Goal: Communication & Community: Participate in discussion

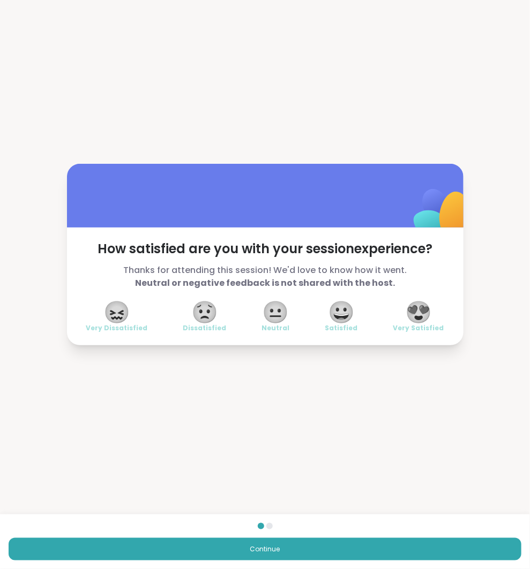
click at [420, 322] on span "😍" at bounding box center [418, 312] width 27 height 19
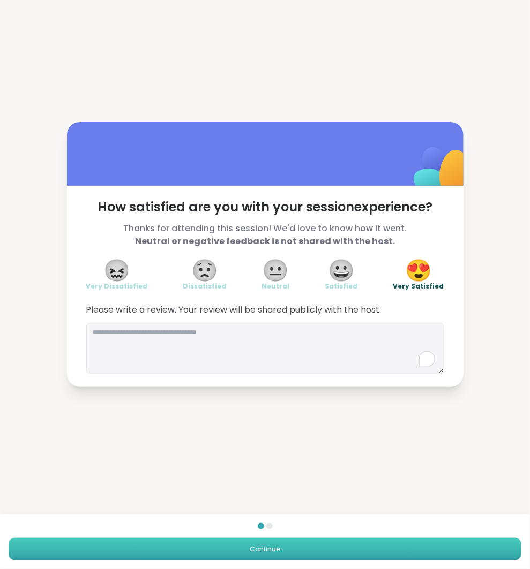
click at [408, 545] on button "Continue" at bounding box center [265, 549] width 513 height 22
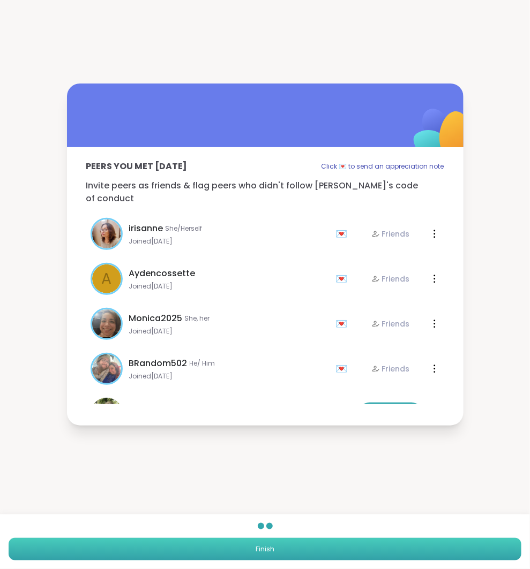
click at [408, 541] on button "Finish" at bounding box center [265, 549] width 513 height 22
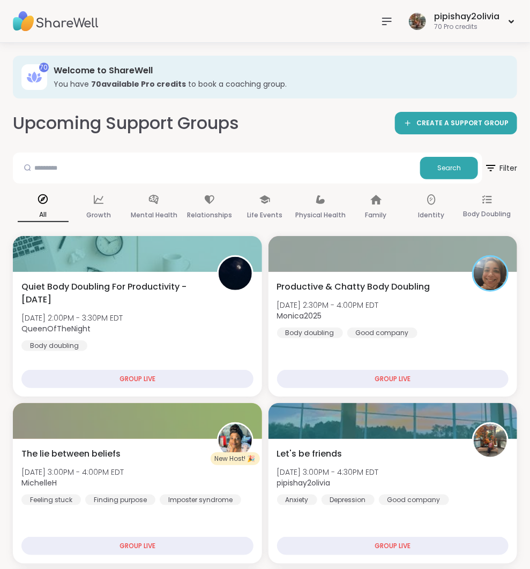
click at [384, 21] on icon at bounding box center [386, 21] width 9 height 6
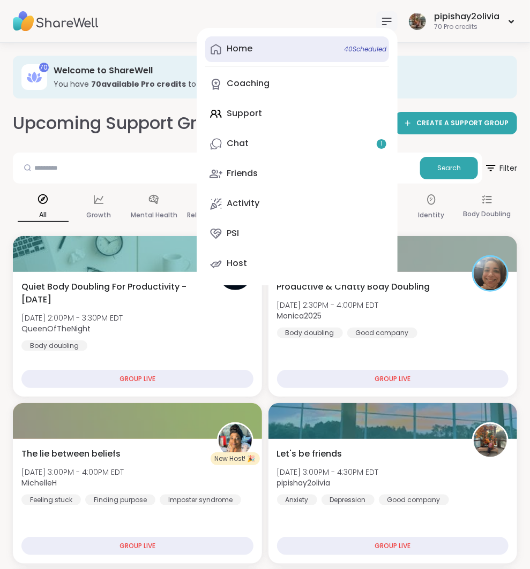
click at [298, 49] on link "Home 40 Scheduled" at bounding box center [297, 49] width 184 height 26
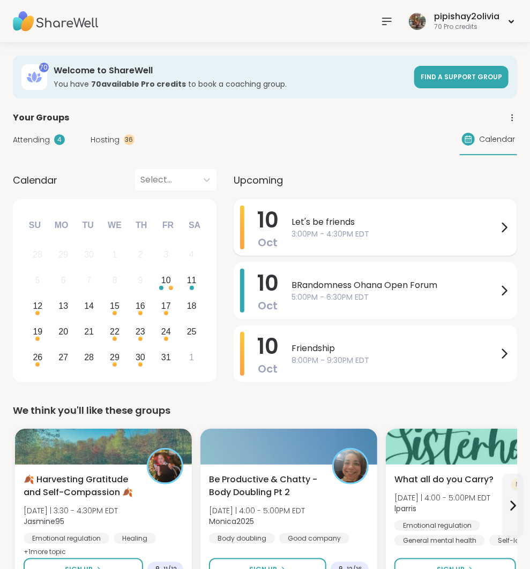
click at [416, 244] on div "Let's be friends 3:00PM - 4:30PM EDT" at bounding box center [400, 228] width 219 height 44
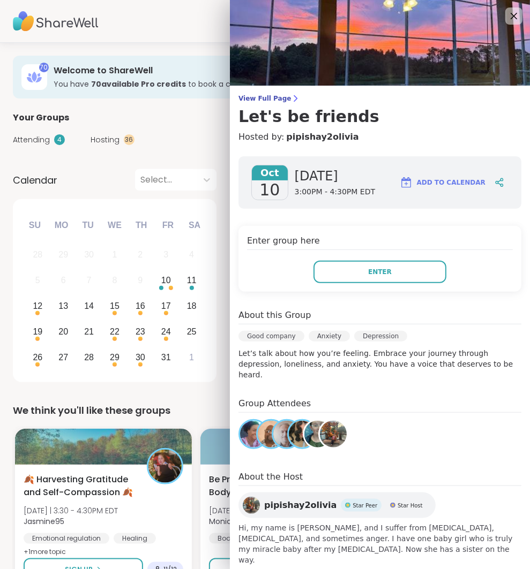
click at [386, 288] on div "Enter group here Enter" at bounding box center [379, 259] width 283 height 66
click at [386, 274] on span "Enter" at bounding box center [380, 272] width 24 height 10
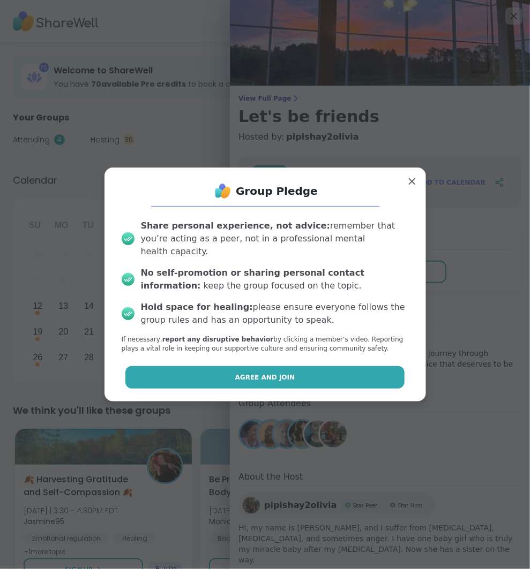
click at [363, 366] on button "Agree and Join" at bounding box center [264, 377] width 279 height 22
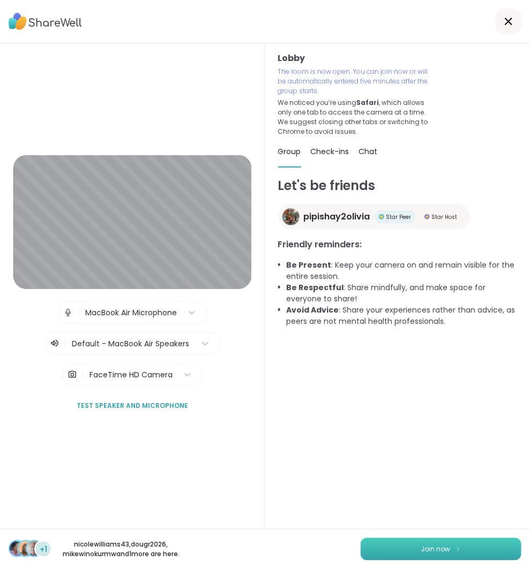
click at [448, 556] on button "Join now" at bounding box center [441, 549] width 161 height 22
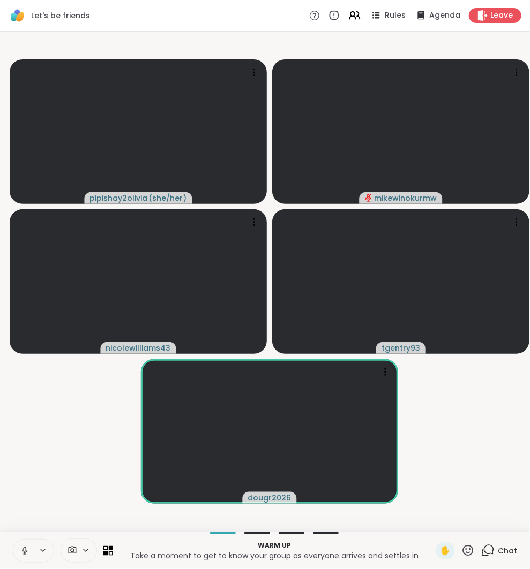
click at [488, 547] on icon at bounding box center [487, 550] width 13 height 13
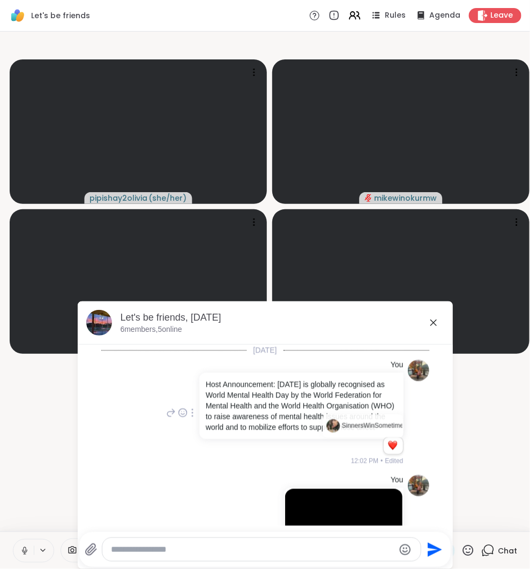
scroll to position [0, 20]
click at [424, 433] on li "You Host Announcement: [DATE] is globally recognised as World Mental Health Day…" at bounding box center [265, 413] width 354 height 115
click at [433, 319] on icon at bounding box center [433, 323] width 13 height 13
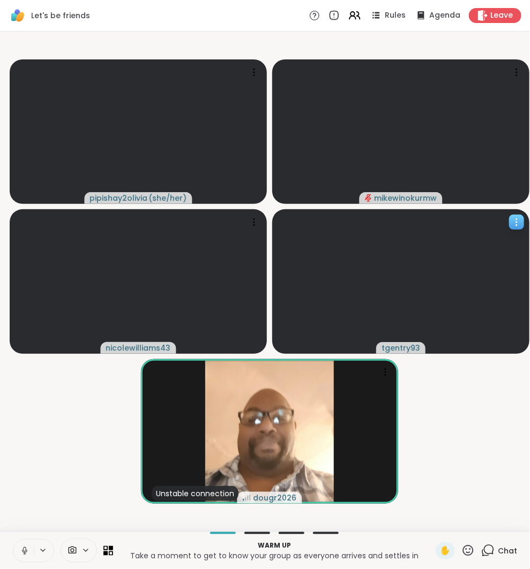
click at [516, 219] on icon at bounding box center [516, 219] width 1 height 1
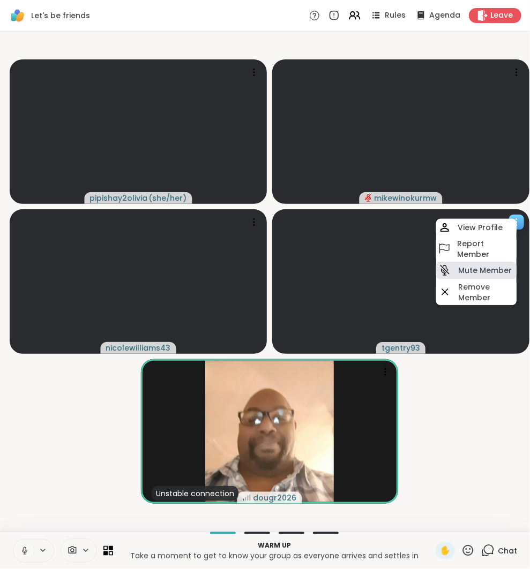
click at [486, 265] on h4 "Mute Member" at bounding box center [485, 270] width 54 height 11
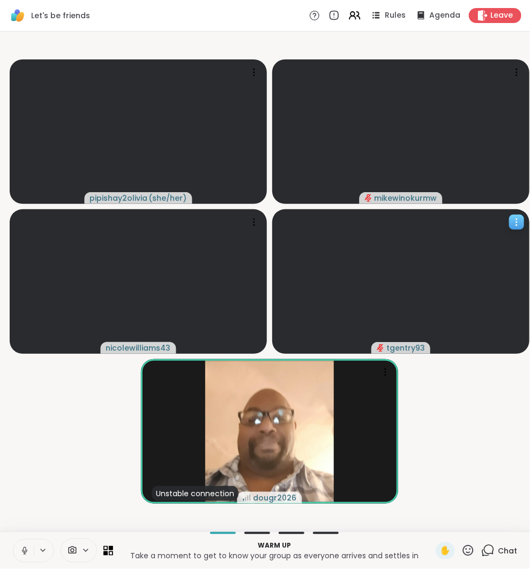
click at [518, 222] on icon at bounding box center [516, 222] width 11 height 11
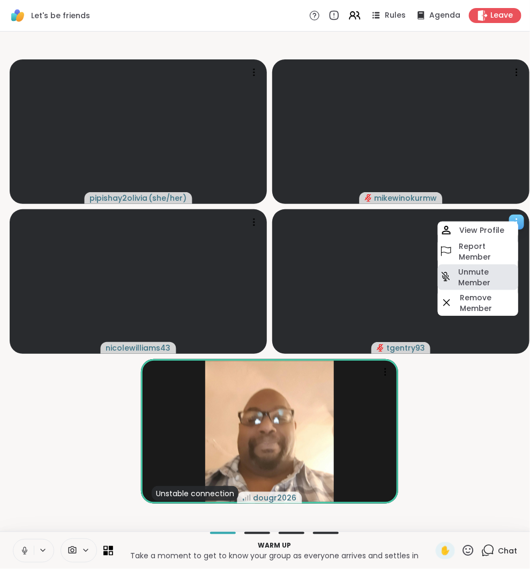
click at [497, 273] on h4 "Unmute Member" at bounding box center [487, 277] width 58 height 21
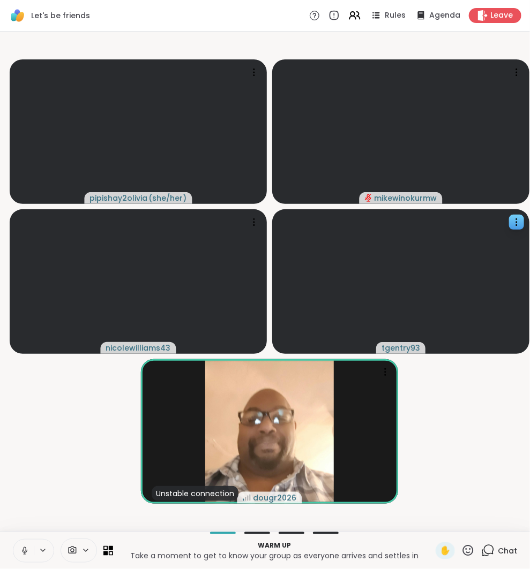
click at [490, 548] on icon at bounding box center [487, 550] width 13 height 13
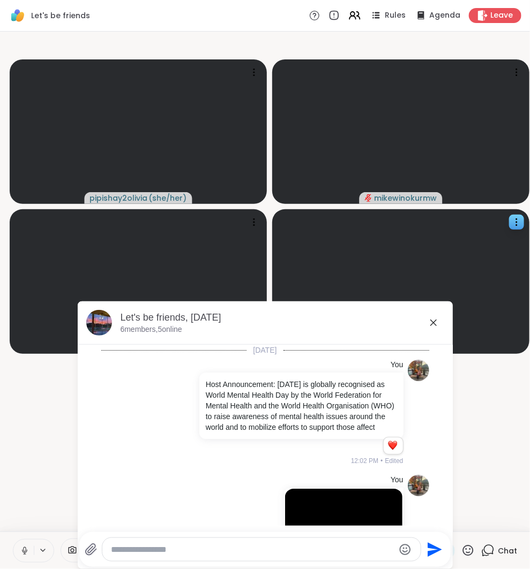
scroll to position [253, 0]
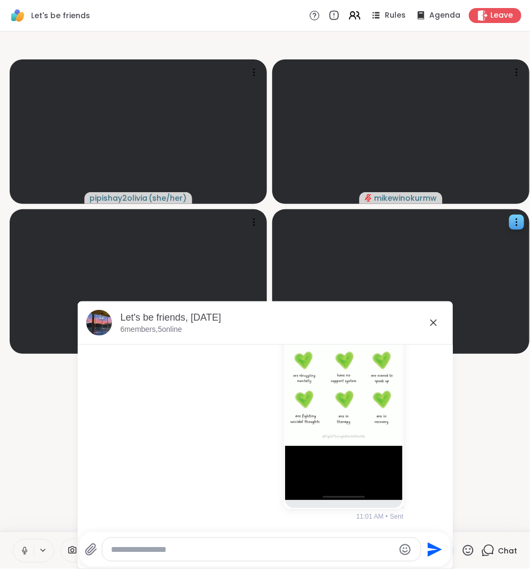
click at [247, 545] on textarea "Type your message" at bounding box center [252, 550] width 283 height 11
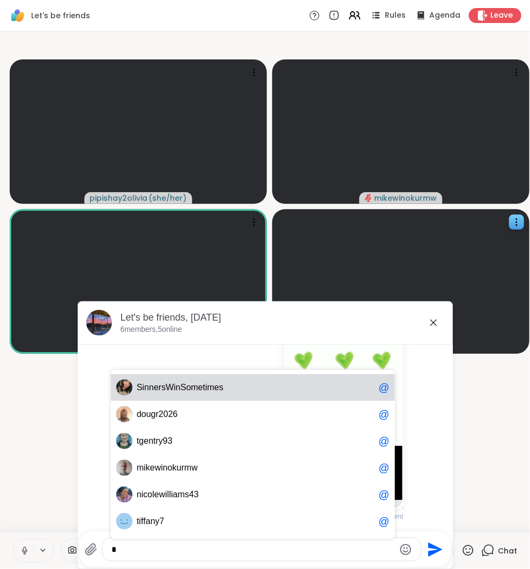
type textarea "*"
click at [432, 328] on icon at bounding box center [433, 323] width 13 height 13
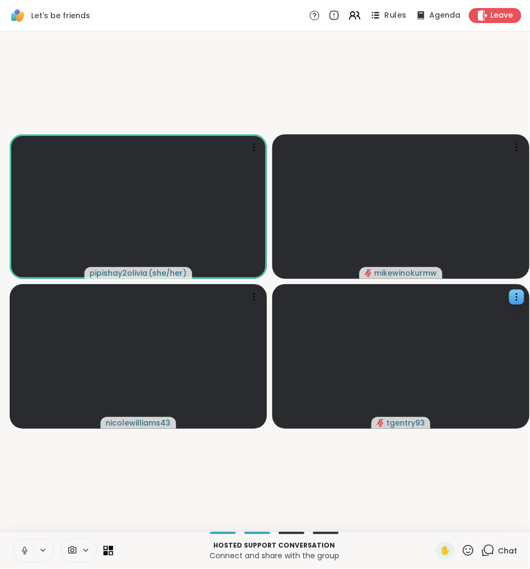
click at [391, 20] on span "Rules" at bounding box center [396, 15] width 22 height 11
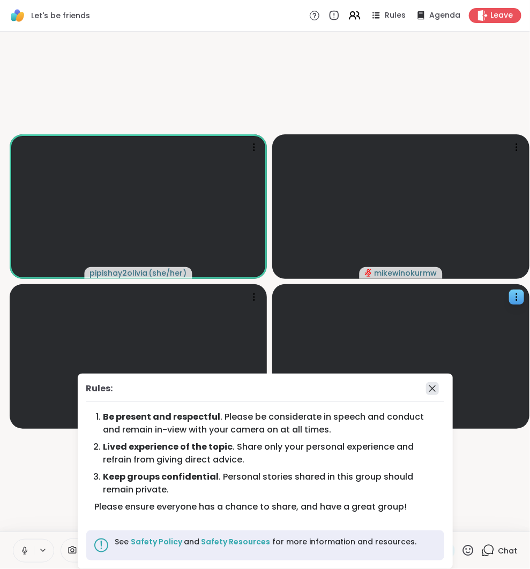
click at [433, 391] on icon at bounding box center [432, 388] width 13 height 13
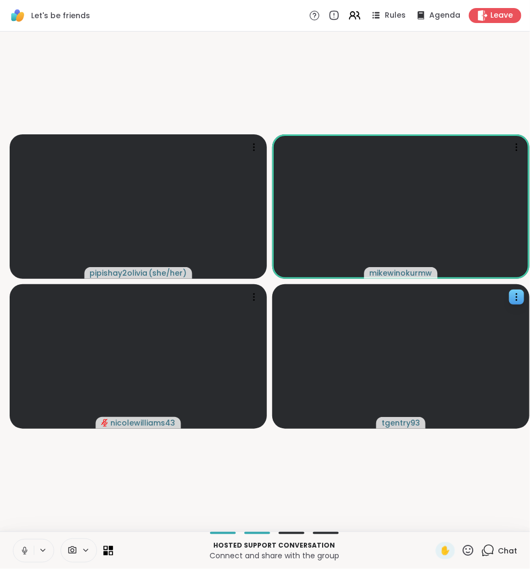
click at [23, 552] on icon at bounding box center [24, 551] width 5 height 3
click at [21, 552] on icon at bounding box center [25, 551] width 10 height 10
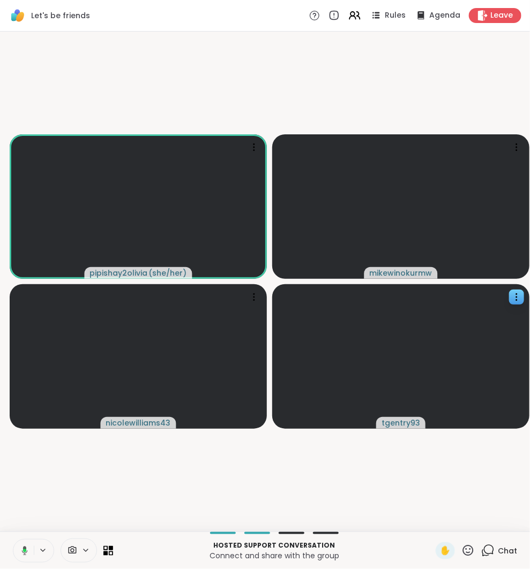
click at [489, 551] on icon at bounding box center [487, 550] width 13 height 13
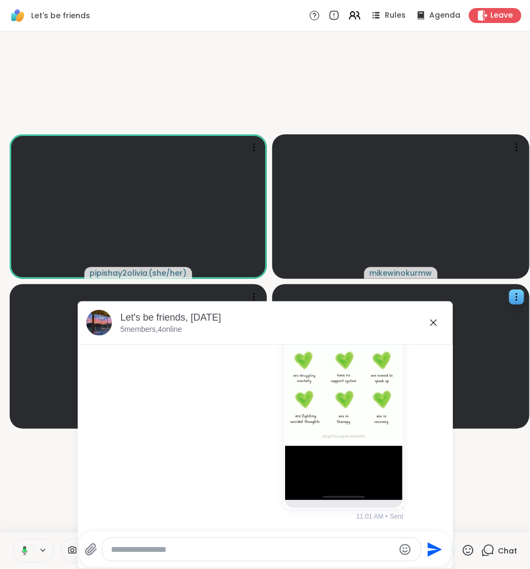
click at [94, 544] on icon at bounding box center [91, 549] width 10 height 11
click at [0, 0] on input "file" at bounding box center [0, 0] width 0 height 0
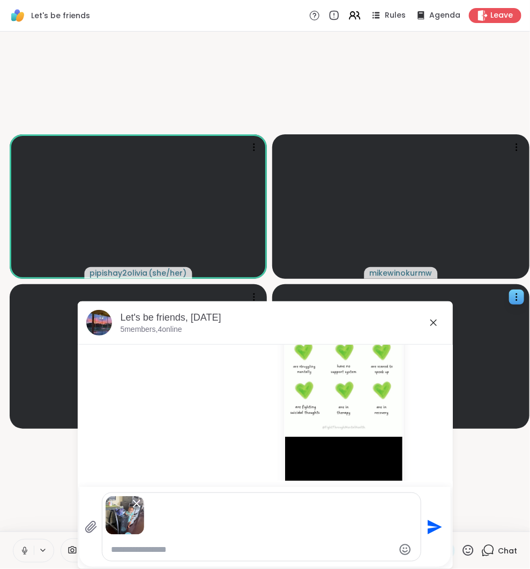
click at [433, 529] on icon "Send" at bounding box center [434, 527] width 14 height 14
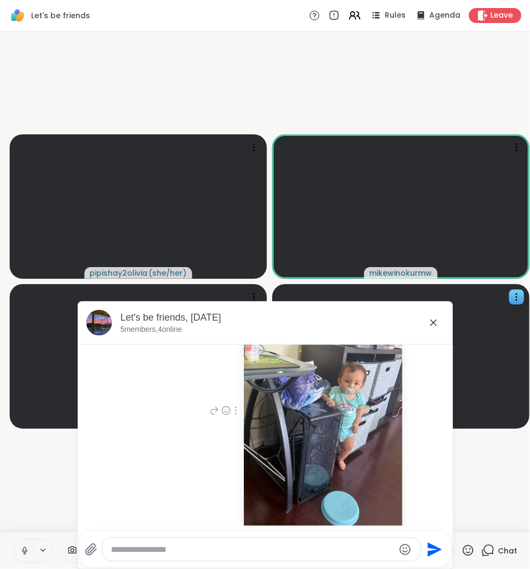
scroll to position [506, 0]
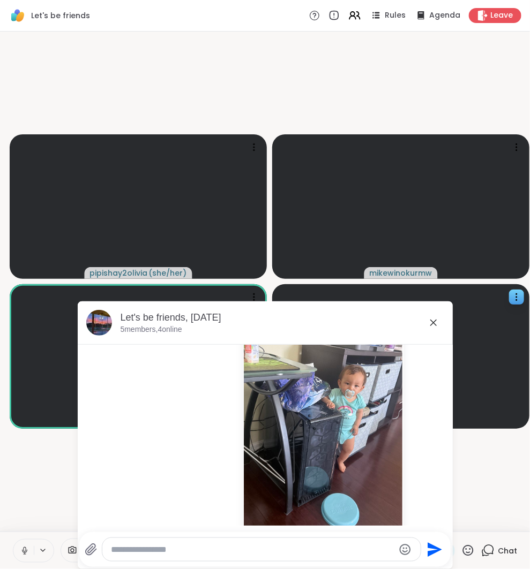
click at [433, 319] on icon at bounding box center [433, 323] width 13 height 13
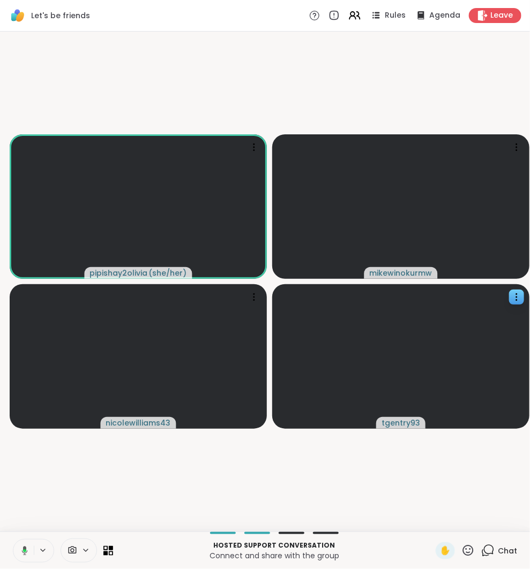
click at [485, 552] on icon at bounding box center [487, 550] width 13 height 13
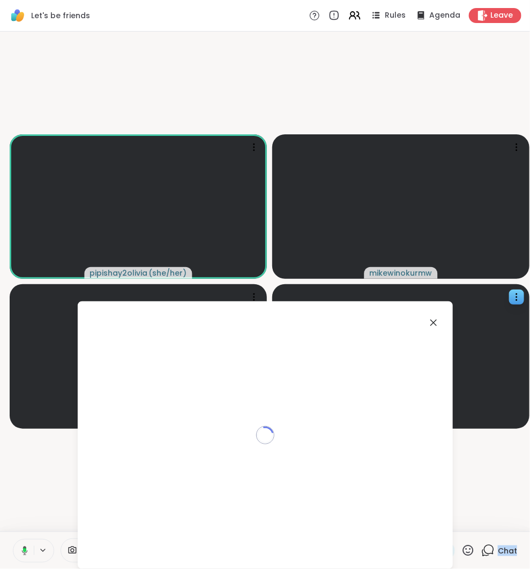
click at [485, 552] on icon at bounding box center [487, 550] width 13 height 13
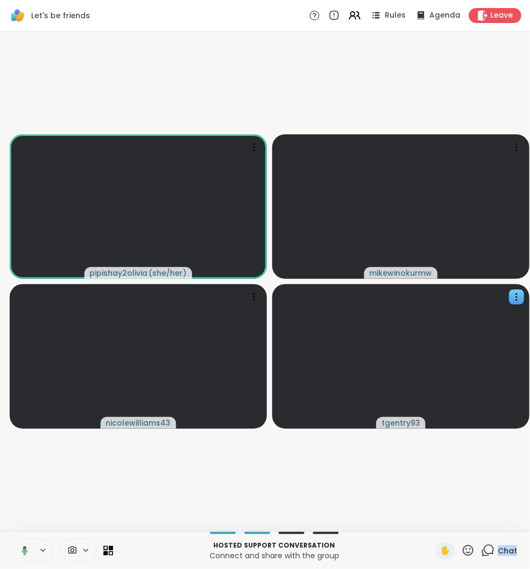
click at [485, 552] on icon at bounding box center [487, 550] width 13 height 13
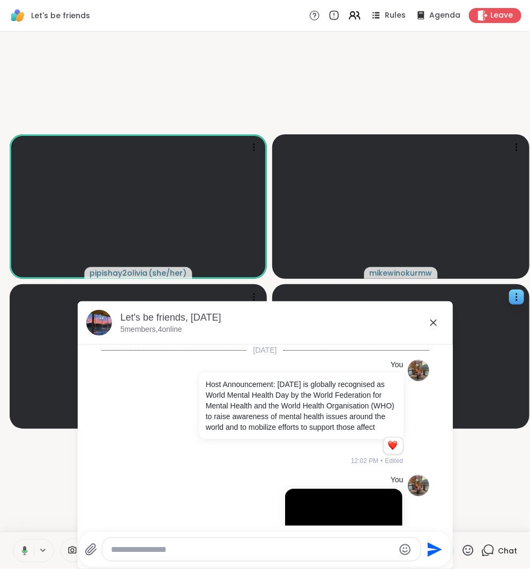
scroll to position [551, 0]
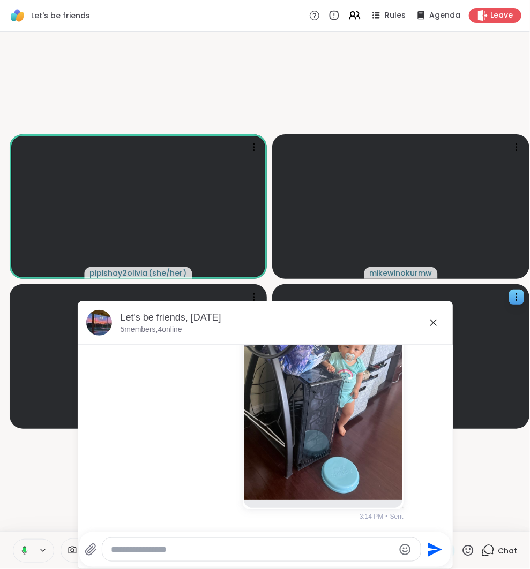
click at [87, 553] on icon at bounding box center [91, 550] width 13 height 13
click at [0, 0] on input "file" at bounding box center [0, 0] width 0 height 0
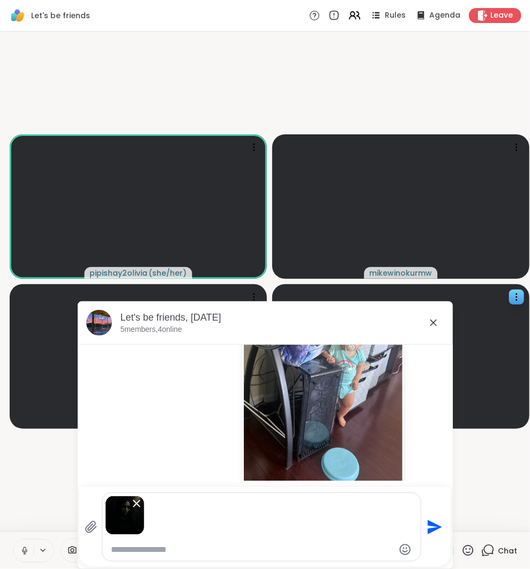
click at [434, 535] on icon "Send" at bounding box center [433, 527] width 17 height 17
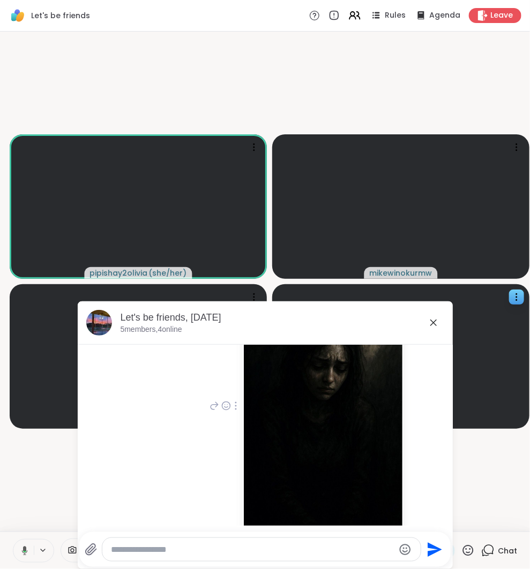
scroll to position [799, 0]
click at [298, 455] on img at bounding box center [323, 414] width 159 height 255
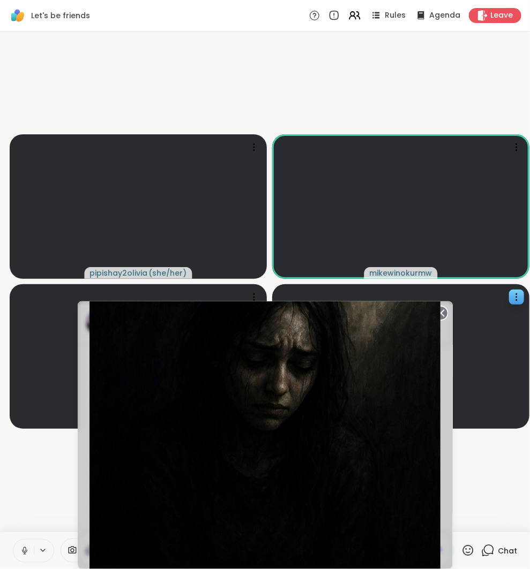
scroll to position [737, 0]
click at [445, 313] on circle at bounding box center [440, 313] width 13 height 13
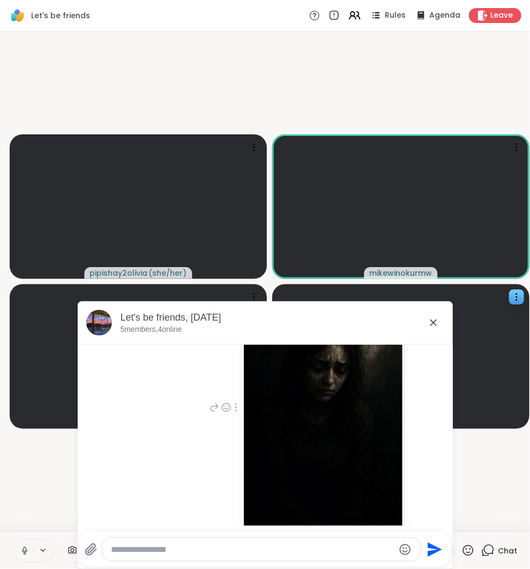
scroll to position [850, 0]
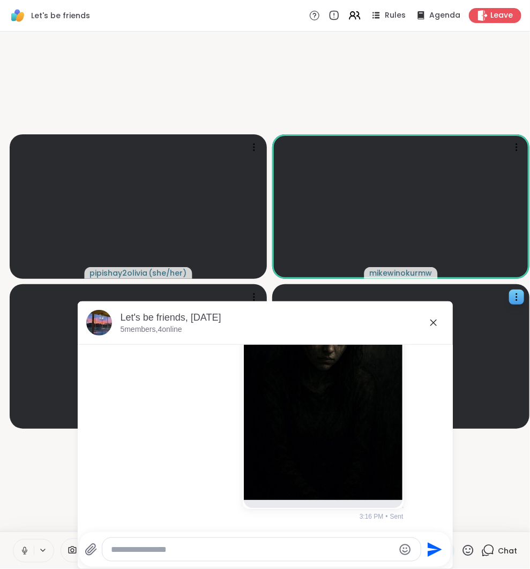
click at [437, 324] on icon at bounding box center [433, 323] width 13 height 13
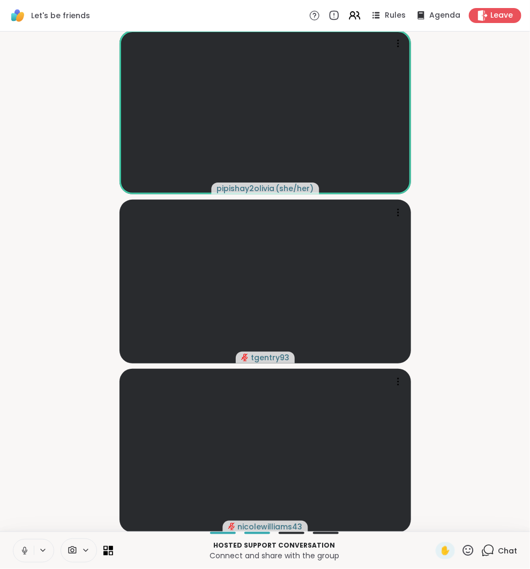
click at [481, 556] on icon at bounding box center [487, 550] width 13 height 13
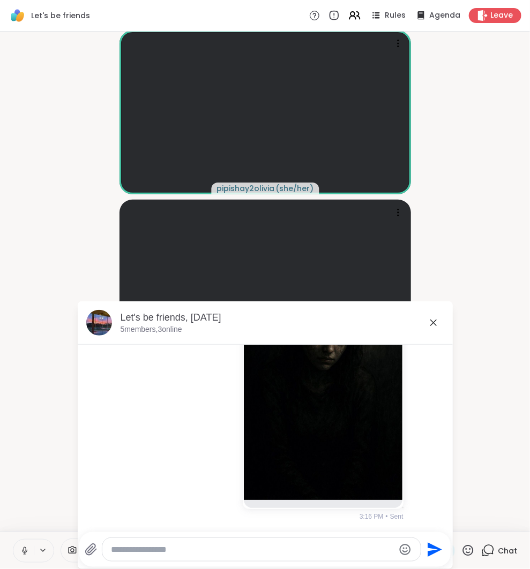
click at [429, 322] on icon at bounding box center [433, 323] width 13 height 13
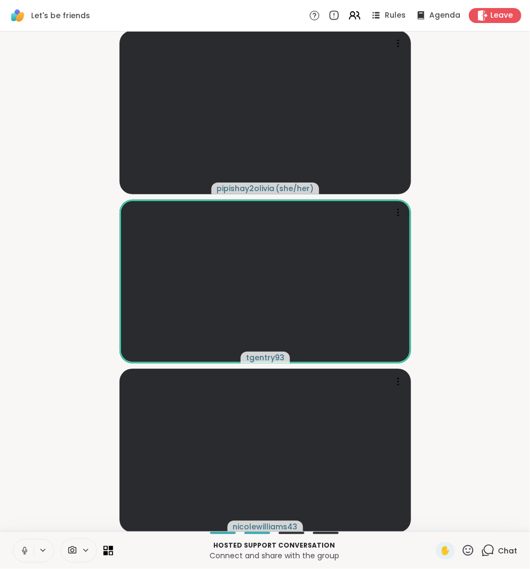
click at [486, 542] on div "Hosted support conversation Connect and share with the group ✋ Chat" at bounding box center [265, 550] width 530 height 37
click at [488, 551] on icon at bounding box center [487, 550] width 13 height 13
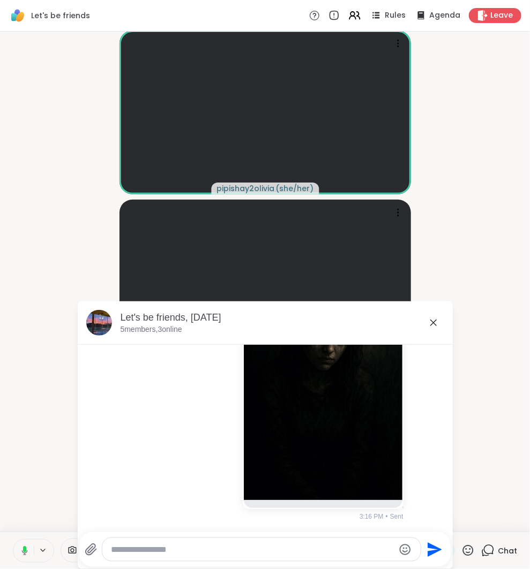
click at [85, 551] on icon at bounding box center [91, 550] width 13 height 13
click at [0, 0] on input "file" at bounding box center [0, 0] width 0 height 0
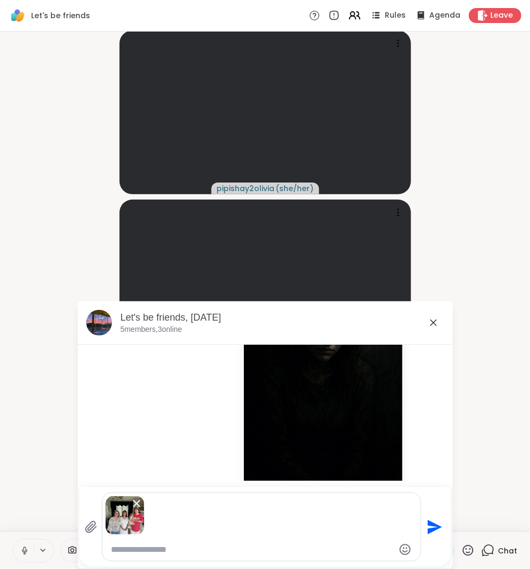
click at [241, 552] on textarea "Type your message" at bounding box center [252, 550] width 283 height 11
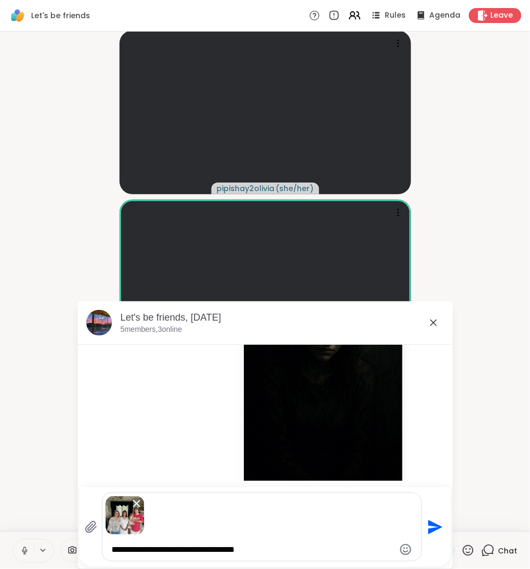
type textarea "**********"
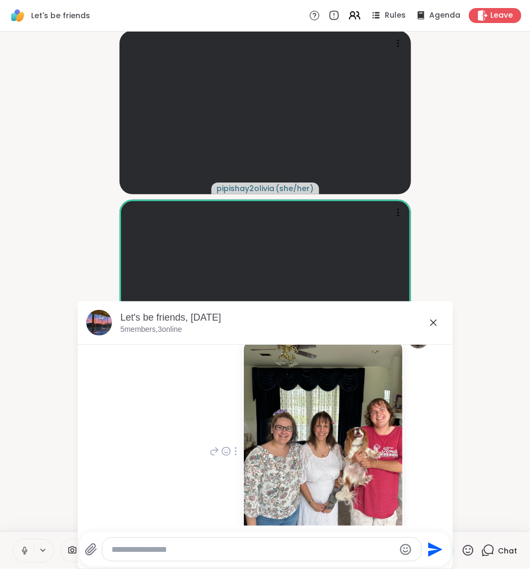
scroll to position [1108, 0]
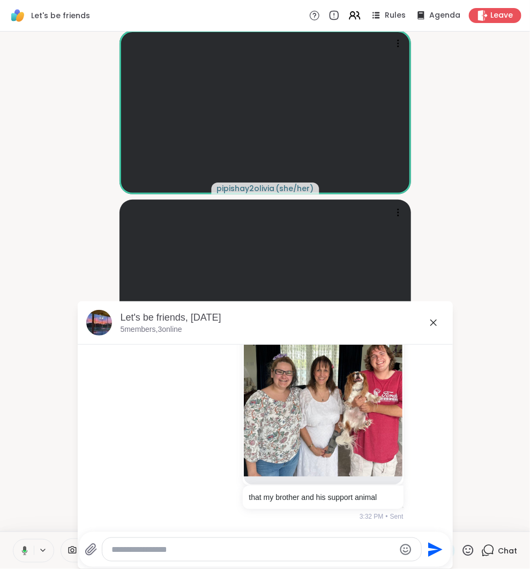
click at [437, 326] on icon at bounding box center [433, 323] width 13 height 13
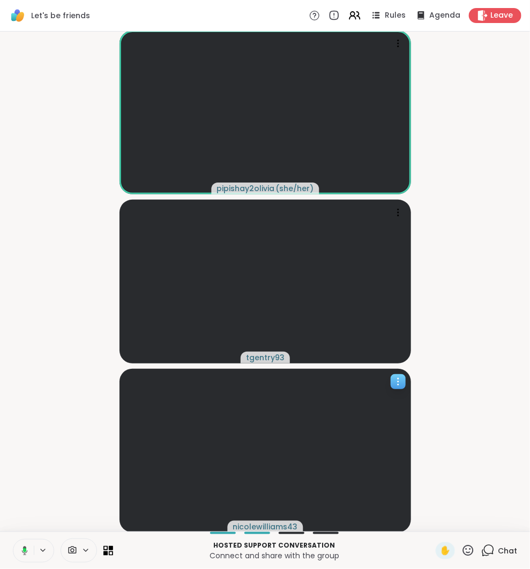
click at [401, 385] on icon at bounding box center [398, 382] width 11 height 11
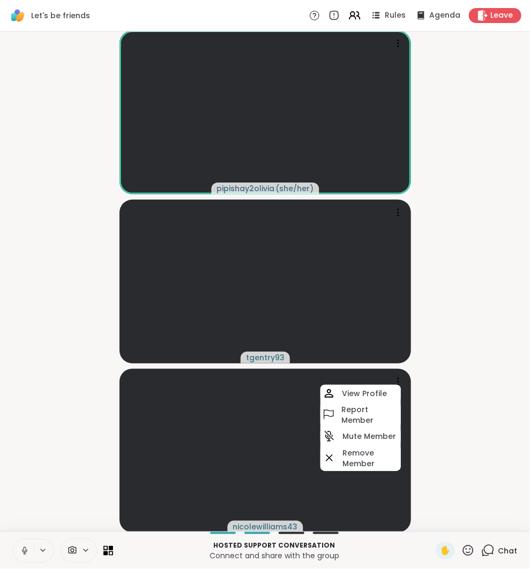
click at [461, 422] on video-player-container "pipishay2olivia ( she/her ) tgentry93 nicolewilliams43 View Profile Report Memb…" at bounding box center [264, 282] width 517 height 492
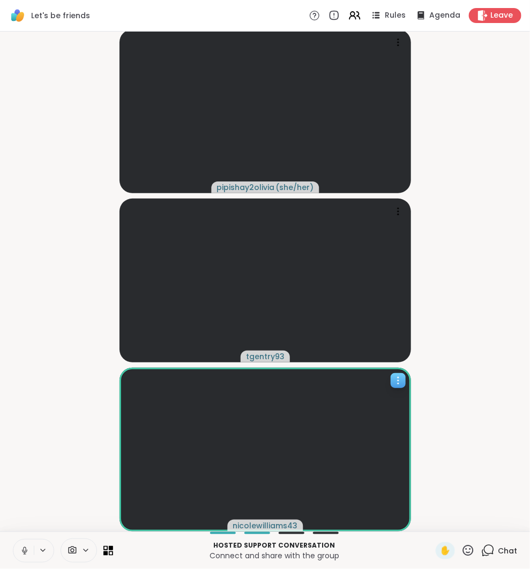
scroll to position [1, 0]
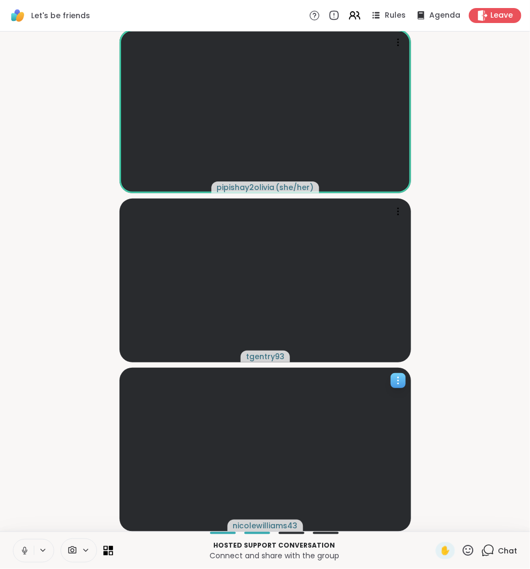
click at [483, 547] on icon at bounding box center [487, 550] width 13 height 13
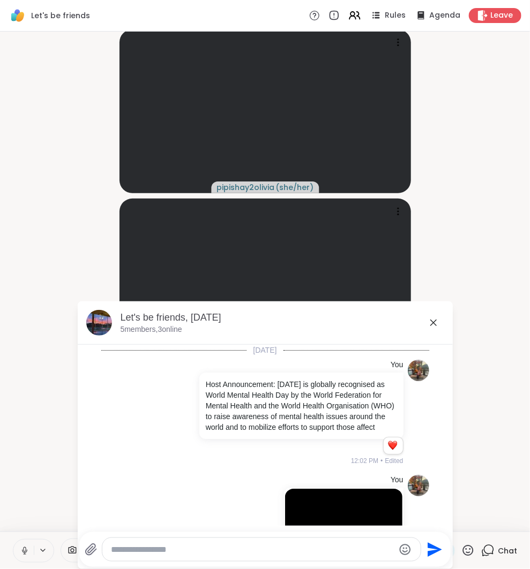
scroll to position [1108, 0]
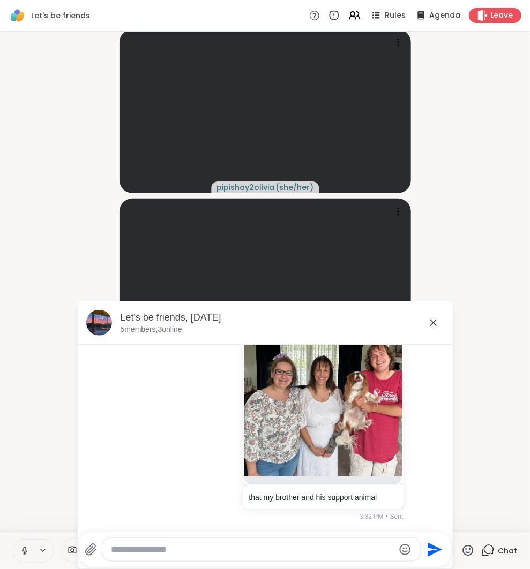
click at [432, 324] on icon at bounding box center [433, 323] width 6 height 6
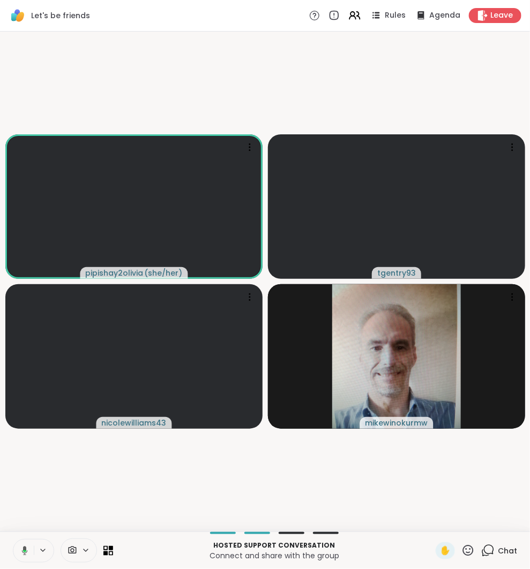
scroll to position [0, 0]
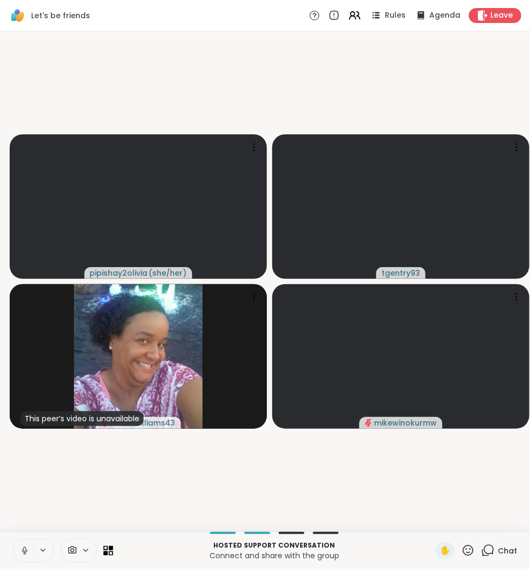
click at [496, 547] on div "Chat" at bounding box center [499, 551] width 36 height 17
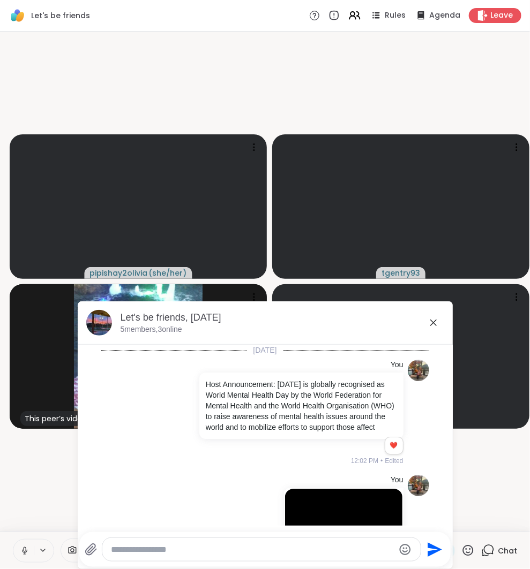
scroll to position [1108, 0]
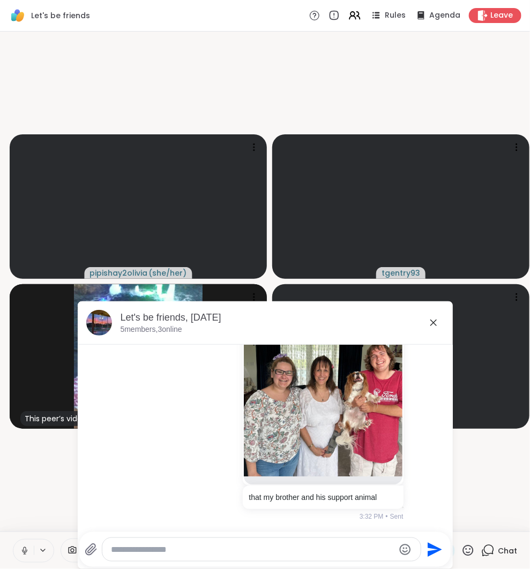
click at [353, 547] on textarea "Type your message" at bounding box center [252, 550] width 283 height 11
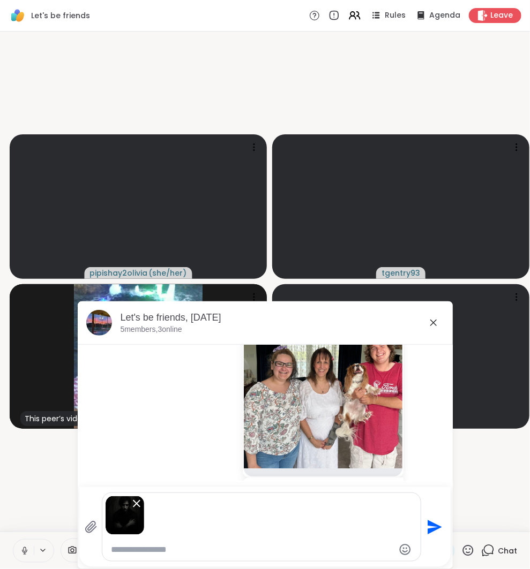
click at [430, 523] on icon "Send" at bounding box center [434, 527] width 14 height 14
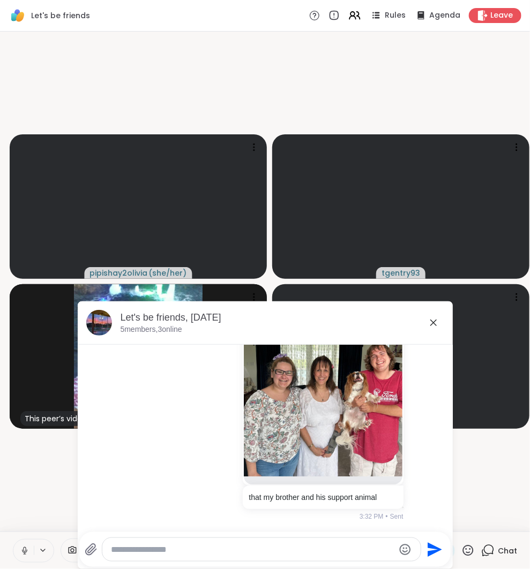
scroll to position [1406, 0]
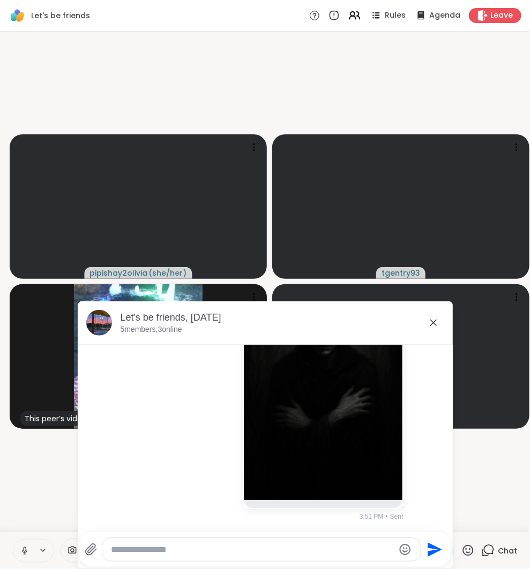
click at [499, 468] on video-player-container "pipishay2olivia ( she/her ) tgentry93 This peer’s video is unavailable nicolewi…" at bounding box center [264, 282] width 517 height 492
click at [426, 314] on div "Let's be friends, [DATE]" at bounding box center [283, 317] width 324 height 13
click at [430, 324] on icon at bounding box center [433, 323] width 13 height 13
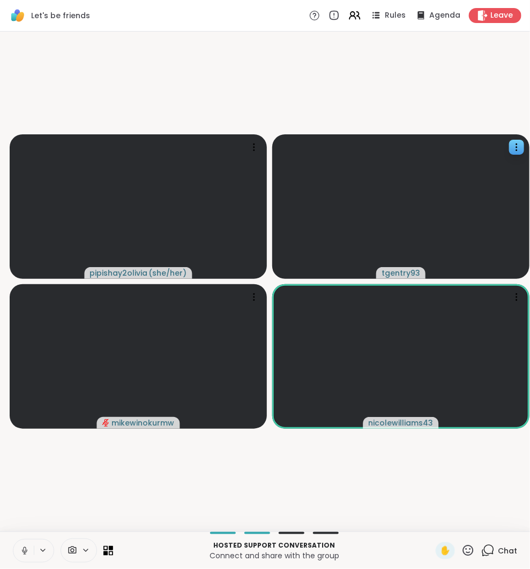
click at [492, 552] on icon at bounding box center [487, 550] width 13 height 13
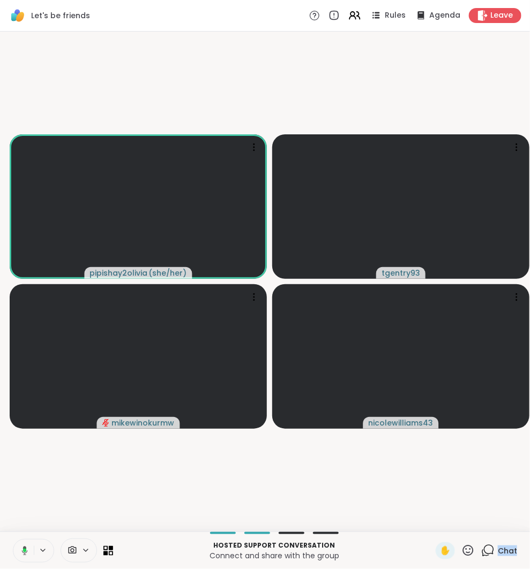
click at [494, 553] on icon at bounding box center [487, 550] width 13 height 13
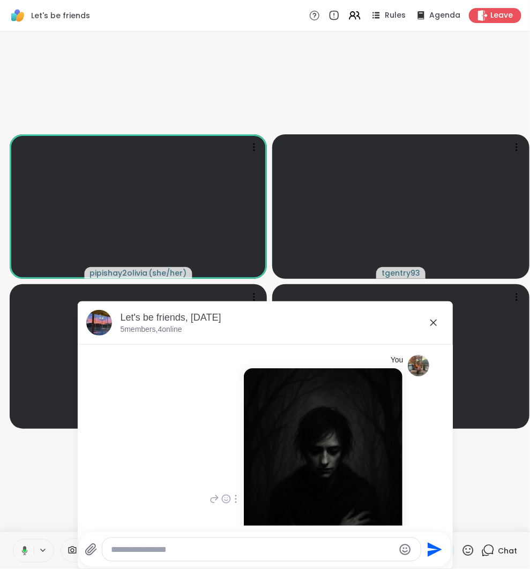
scroll to position [1252, 0]
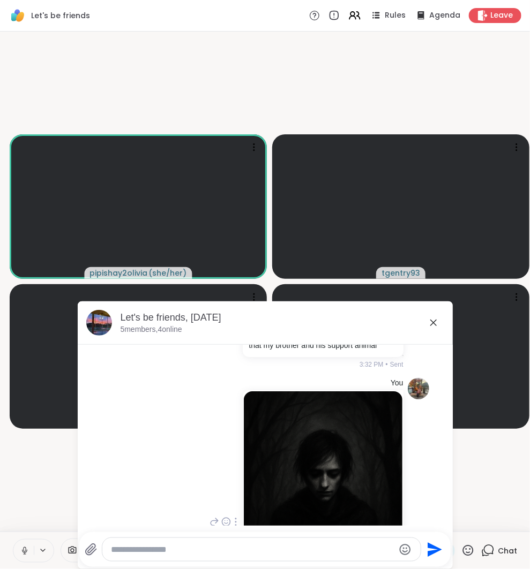
click at [364, 477] on img at bounding box center [323, 519] width 159 height 255
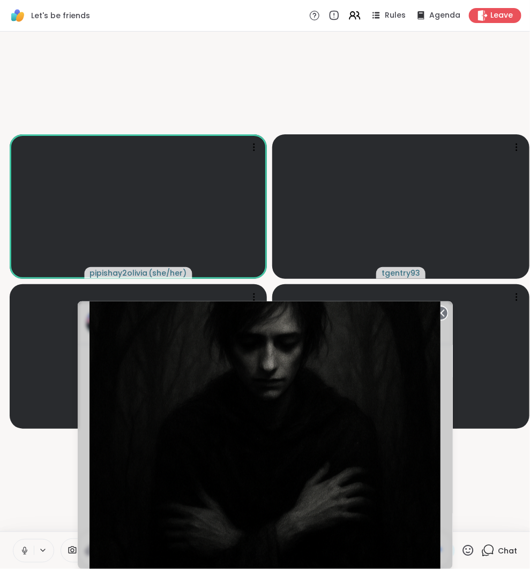
scroll to position [1207, 0]
click at [429, 313] on img "Go to Slide 1" at bounding box center [264, 435] width 351 height 527
click at [441, 314] on icon at bounding box center [440, 313] width 15 height 15
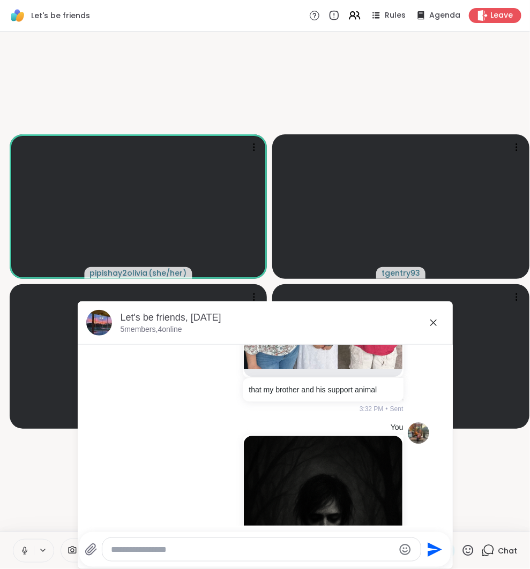
click at [434, 324] on icon at bounding box center [433, 323] width 13 height 13
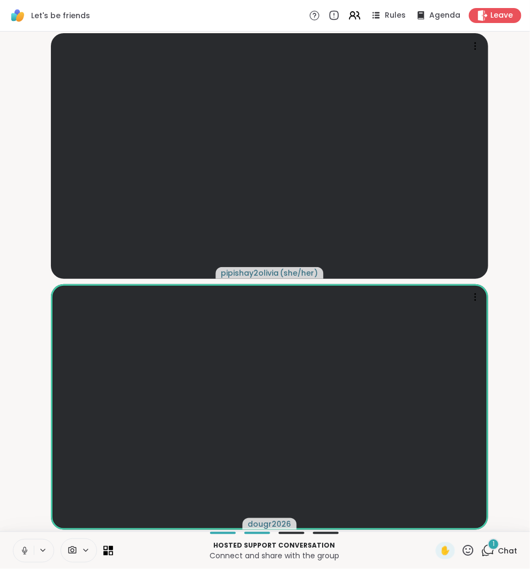
click at [494, 555] on icon at bounding box center [487, 550] width 13 height 13
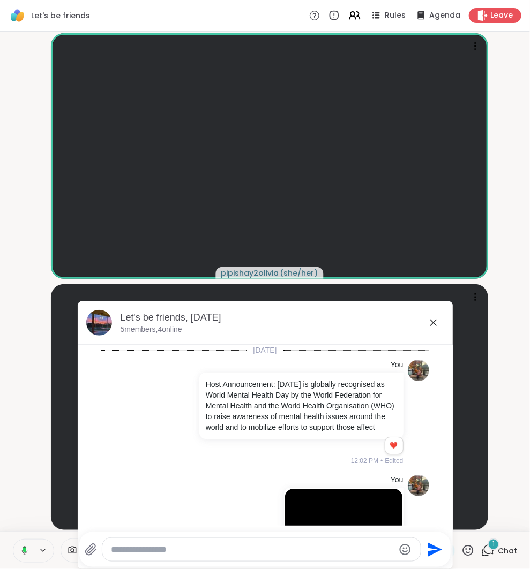
scroll to position [1498, 0]
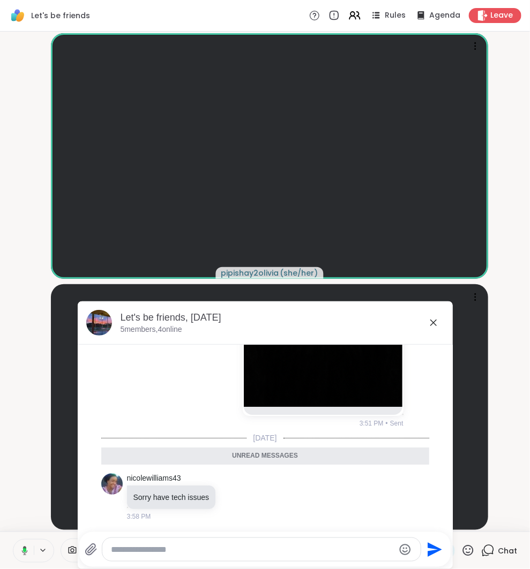
click at [431, 322] on icon at bounding box center [433, 323] width 6 height 6
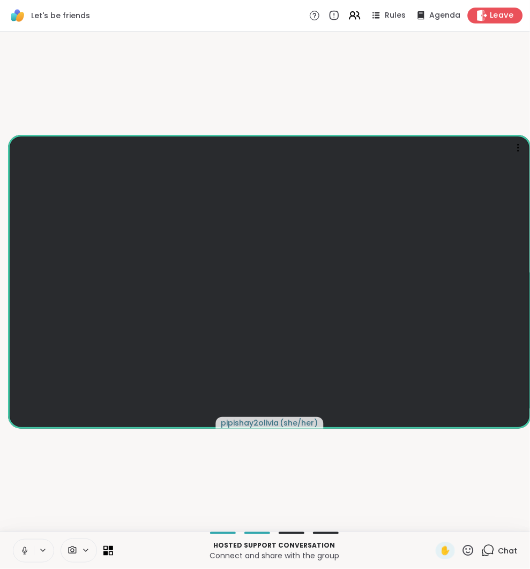
click at [499, 10] on span "Leave" at bounding box center [502, 15] width 24 height 11
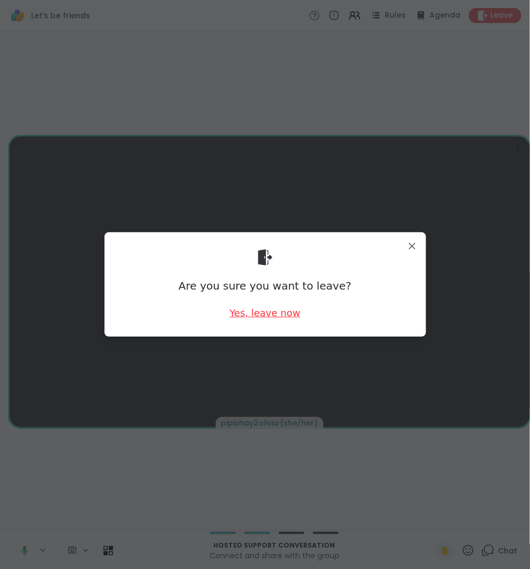
click at [287, 315] on div "Yes, leave now" at bounding box center [264, 312] width 71 height 13
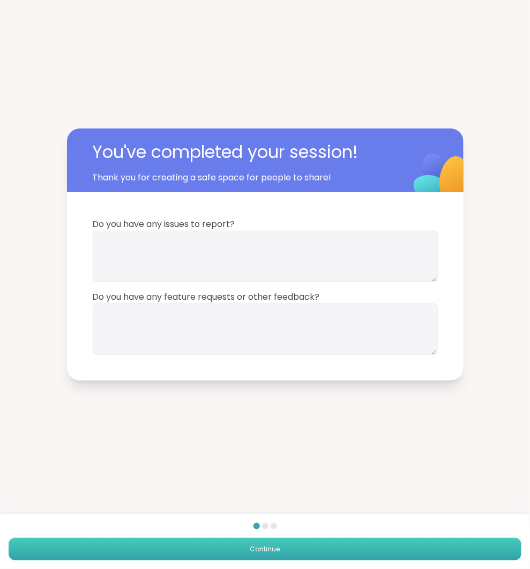
click at [362, 547] on button "Continue" at bounding box center [265, 549] width 513 height 22
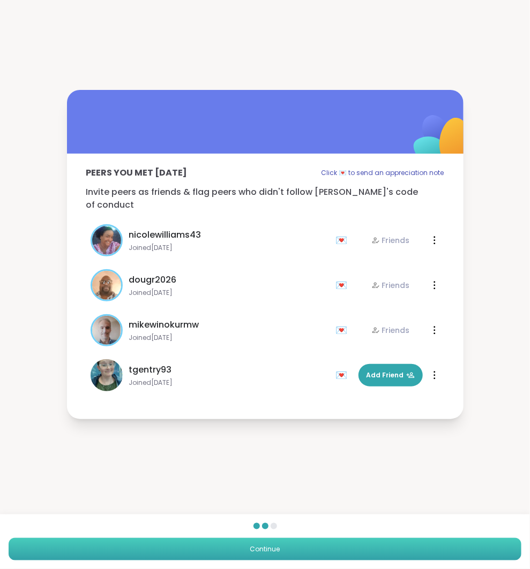
click at [362, 547] on button "Continue" at bounding box center [265, 549] width 513 height 22
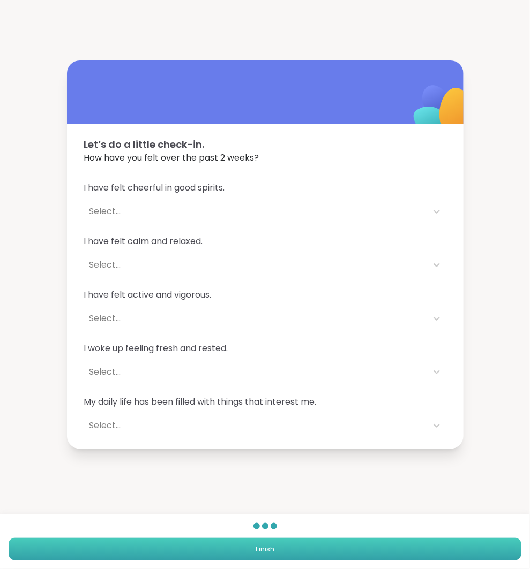
click at [362, 547] on button "Finish" at bounding box center [265, 549] width 513 height 22
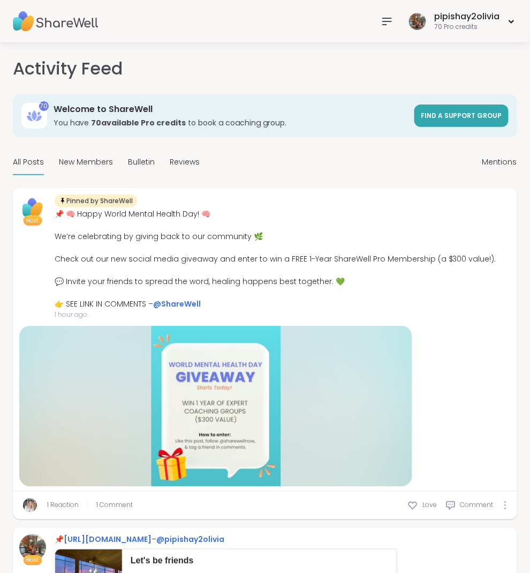
click at [386, 19] on icon at bounding box center [387, 21] width 13 height 13
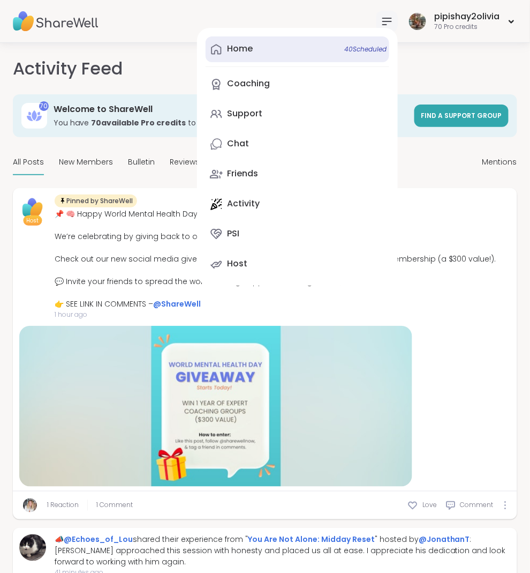
click at [302, 41] on link "Home 40 Scheduled" at bounding box center [298, 49] width 184 height 26
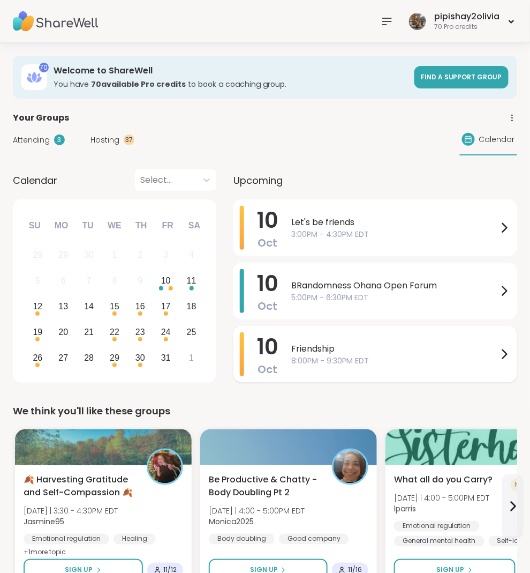
click at [322, 362] on span "8:00PM - 9:30PM EDT" at bounding box center [394, 360] width 207 height 11
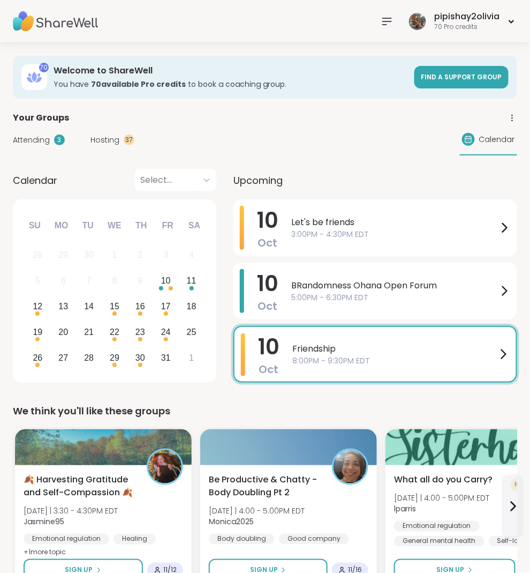
click at [206, 411] on div "We think you'll like these groups" at bounding box center [265, 410] width 505 height 15
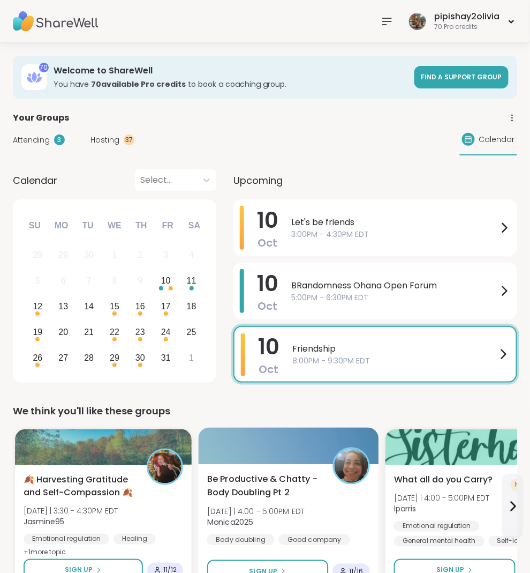
scroll to position [45, 0]
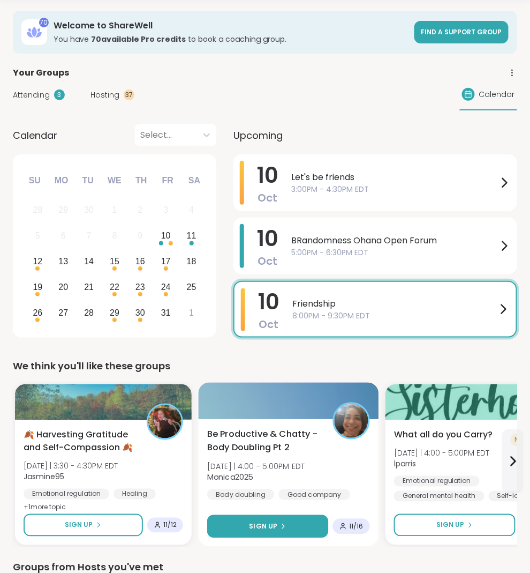
click at [269, 529] on span "Sign Up" at bounding box center [264, 526] width 28 height 10
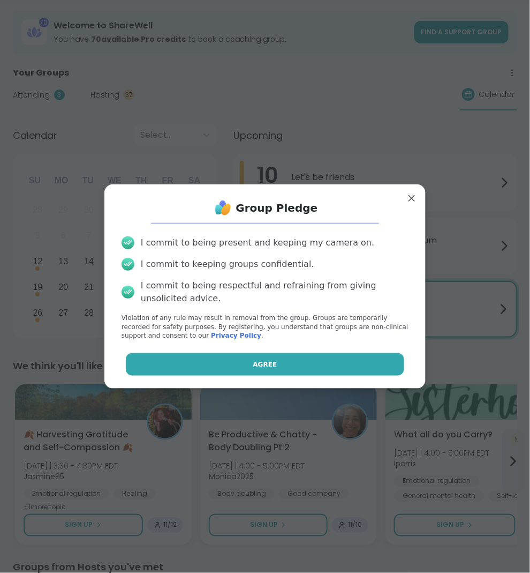
click at [260, 365] on span "Agree" at bounding box center [265, 364] width 24 height 10
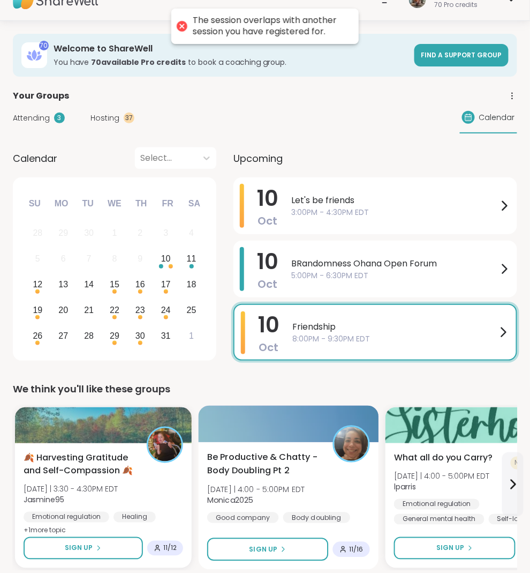
scroll to position [20, 0]
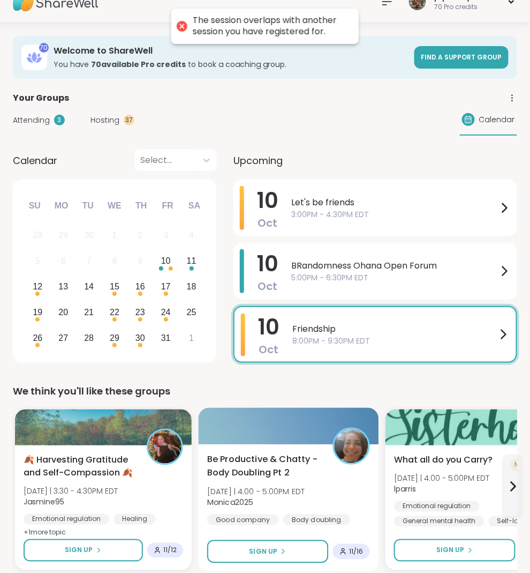
click at [298, 497] on span "Monica2025" at bounding box center [256, 502] width 98 height 11
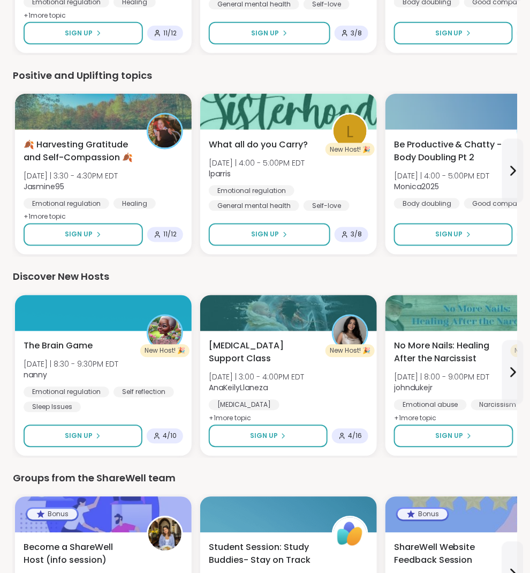
scroll to position [1194, 0]
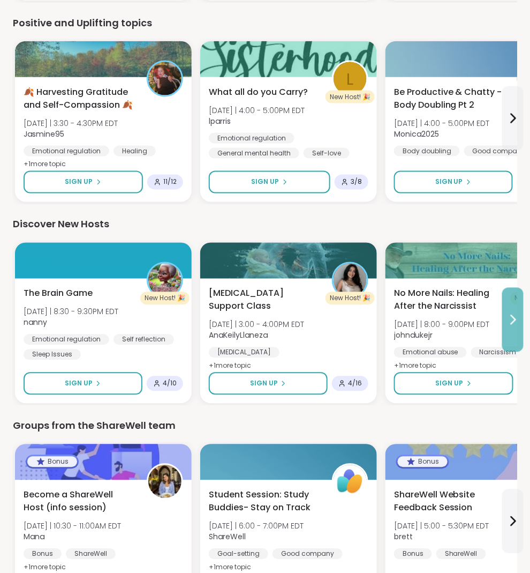
click at [509, 321] on icon at bounding box center [513, 319] width 13 height 13
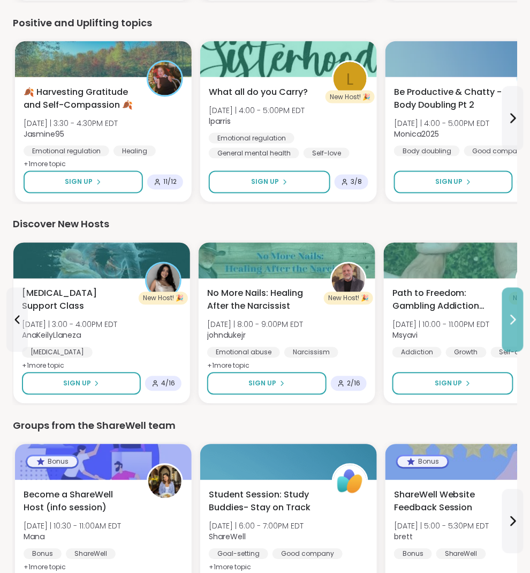
click at [509, 321] on icon at bounding box center [513, 319] width 13 height 13
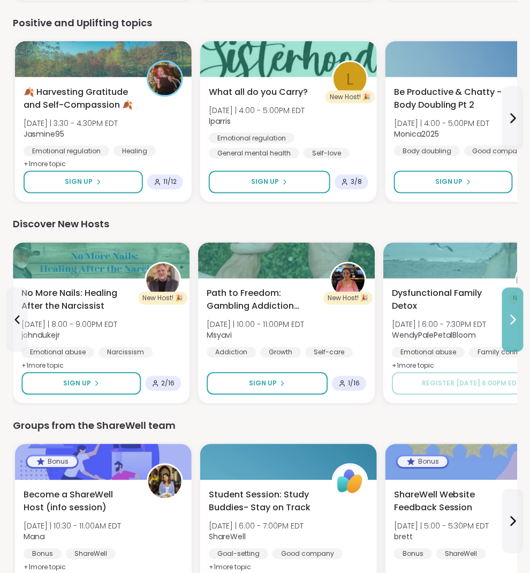
click at [509, 321] on icon at bounding box center [513, 319] width 13 height 13
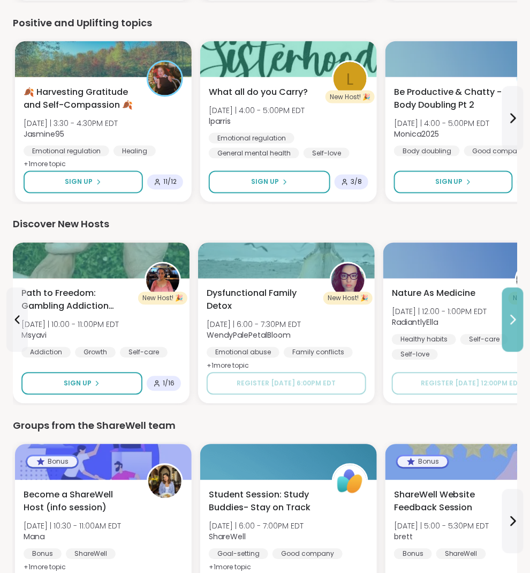
click at [508, 320] on icon at bounding box center [513, 319] width 13 height 13
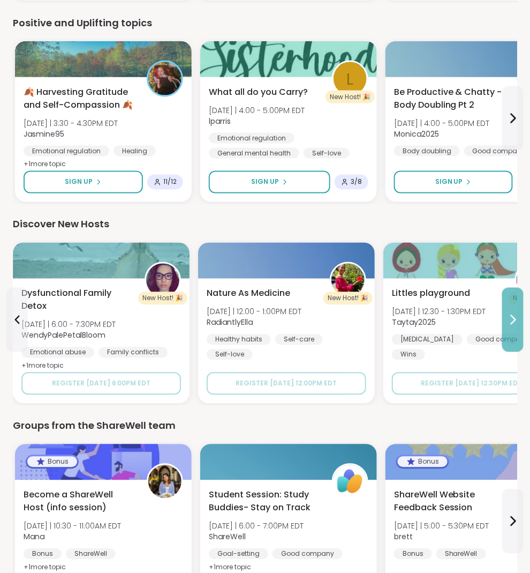
click at [508, 321] on icon at bounding box center [513, 319] width 13 height 13
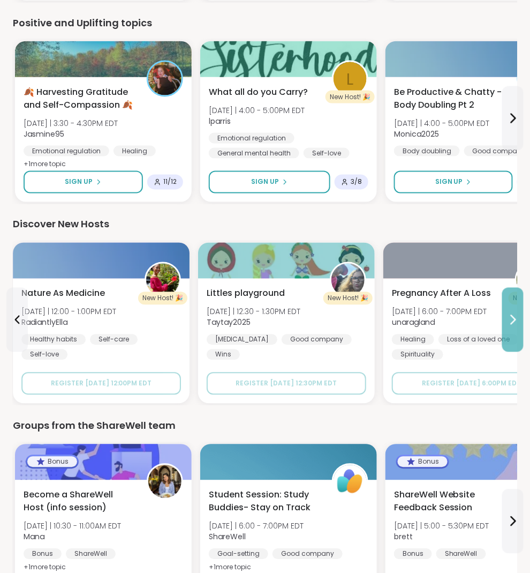
click at [507, 321] on icon at bounding box center [513, 319] width 13 height 13
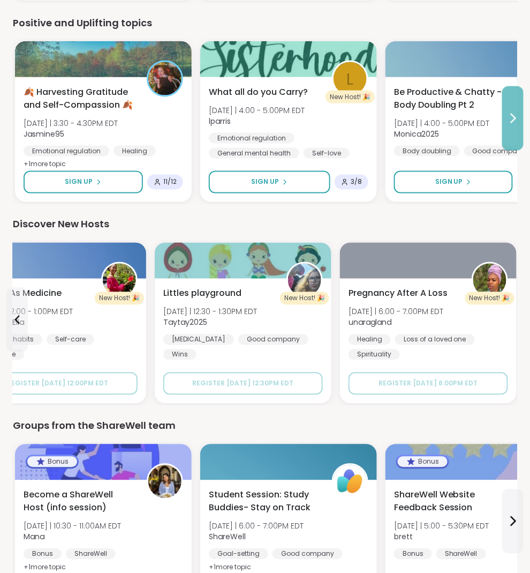
click at [502, 115] on button at bounding box center [512, 118] width 21 height 64
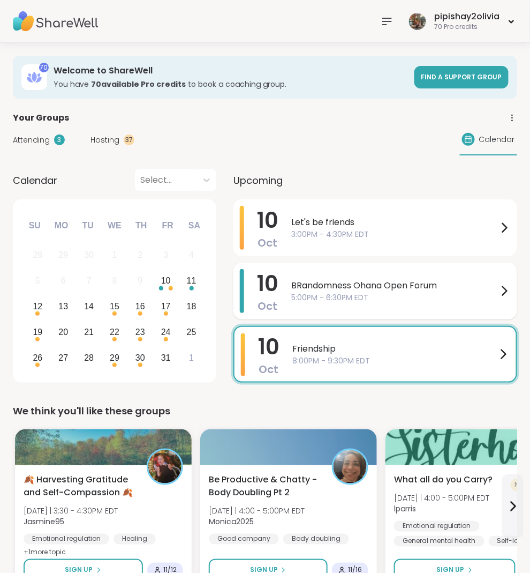
scroll to position [0, 0]
click at [299, 297] on span "5:00PM - 6:30PM EDT" at bounding box center [394, 297] width 207 height 11
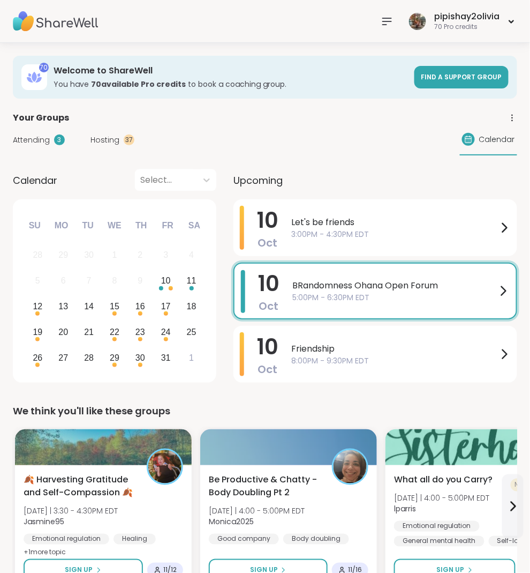
click at [212, 406] on div "We think you'll like these groups" at bounding box center [265, 410] width 505 height 15
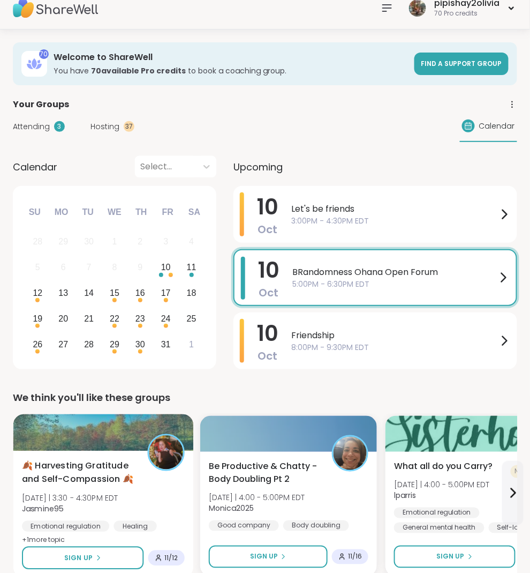
scroll to position [129, 0]
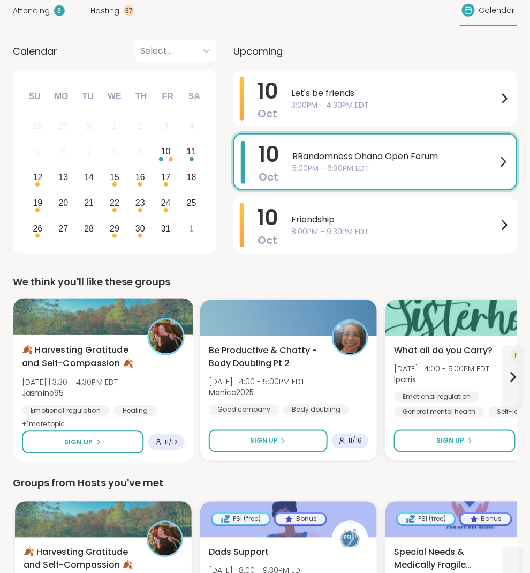
click at [157, 406] on div "Emotional regulation Healing Healthy habits" at bounding box center [103, 418] width 163 height 26
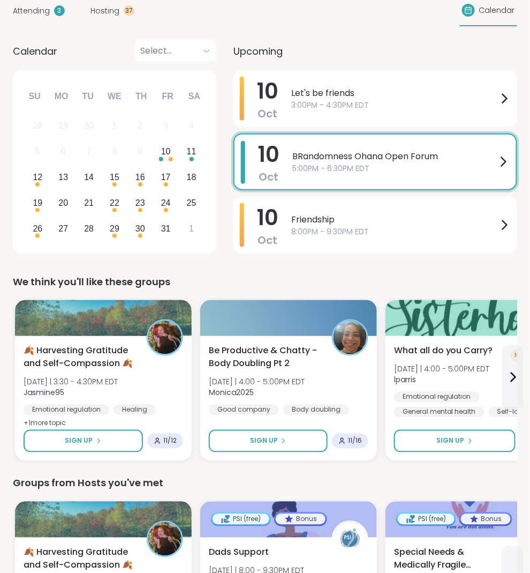
click at [181, 485] on div "Groups from Hosts you've met" at bounding box center [265, 483] width 505 height 15
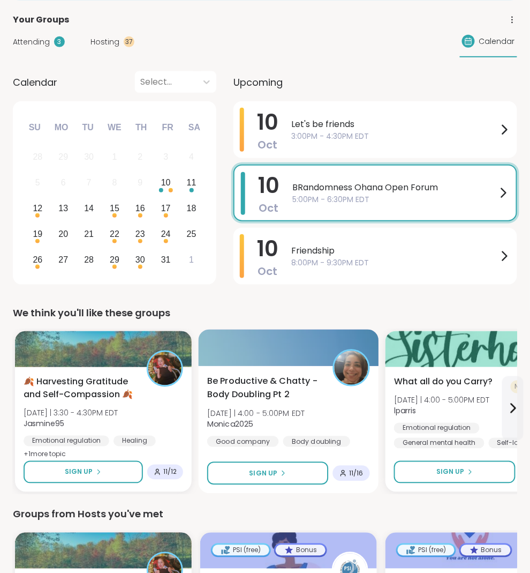
scroll to position [106, 0]
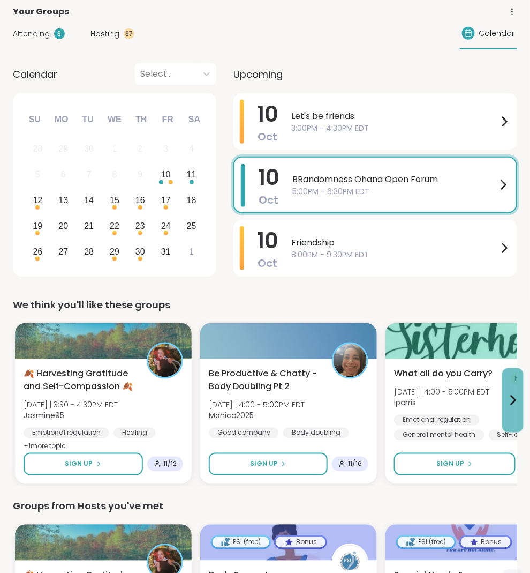
click at [507, 395] on icon at bounding box center [513, 400] width 13 height 13
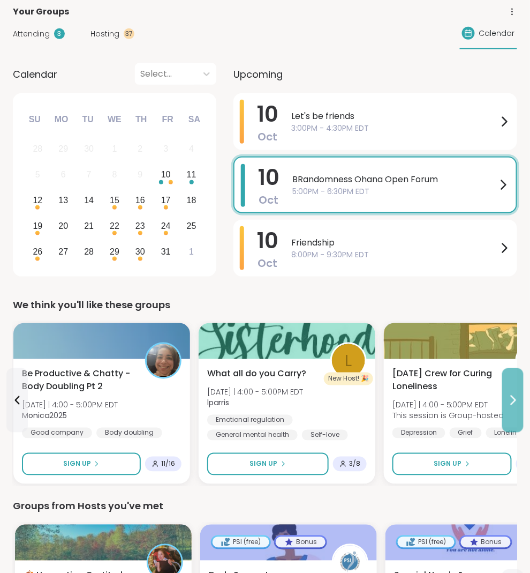
click at [520, 404] on button at bounding box center [512, 400] width 21 height 64
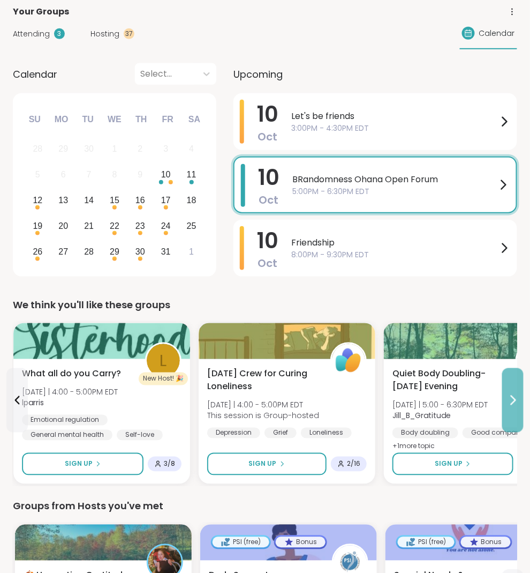
click at [520, 404] on button at bounding box center [512, 400] width 21 height 64
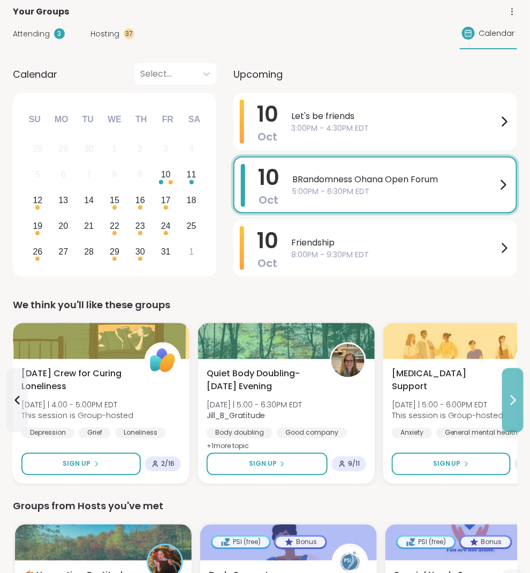
click at [513, 418] on button at bounding box center [512, 400] width 21 height 64
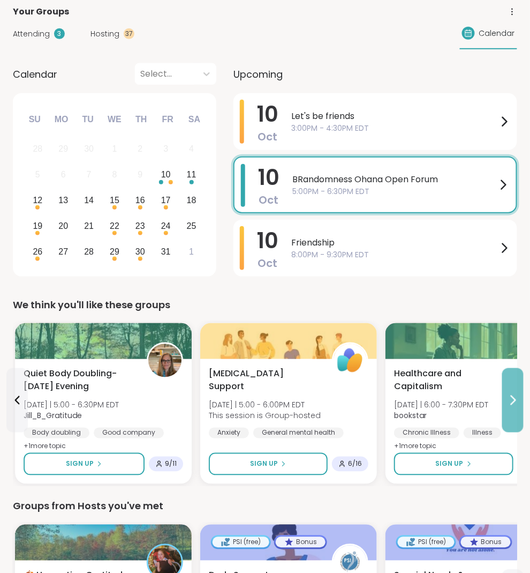
click at [513, 418] on button at bounding box center [512, 400] width 21 height 64
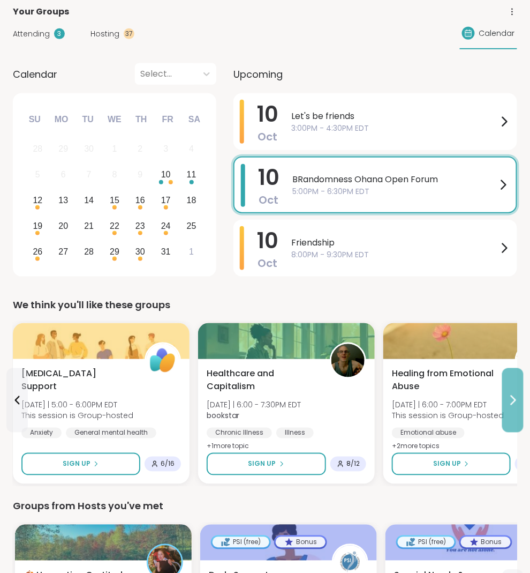
click at [513, 418] on button at bounding box center [512, 400] width 21 height 64
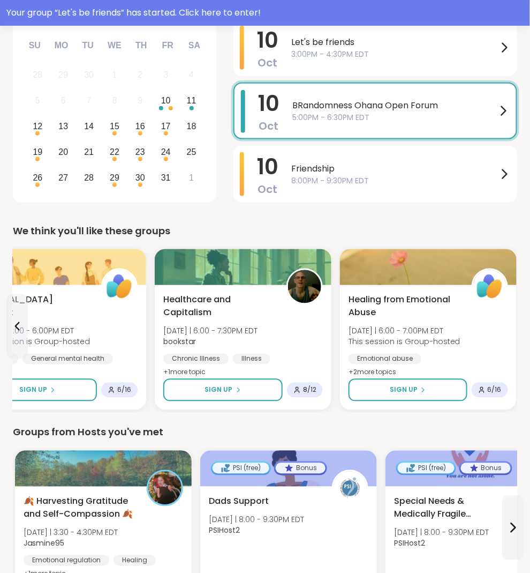
scroll to position [284, 0]
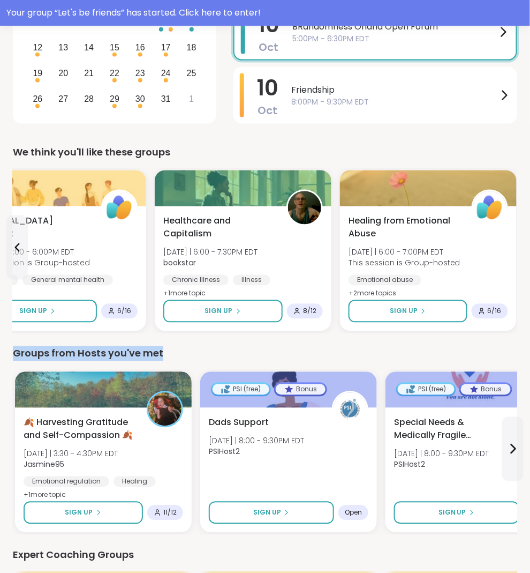
drag, startPoint x: 169, startPoint y: 353, endPoint x: 6, endPoint y: 354, distance: 163.4
click at [13, 353] on div "Groups from Hosts you've met" at bounding box center [265, 353] width 505 height 15
drag, startPoint x: 13, startPoint y: 351, endPoint x: 247, endPoint y: 348, distance: 234.1
click at [249, 350] on div "Groups from Hosts you've met" at bounding box center [265, 353] width 505 height 15
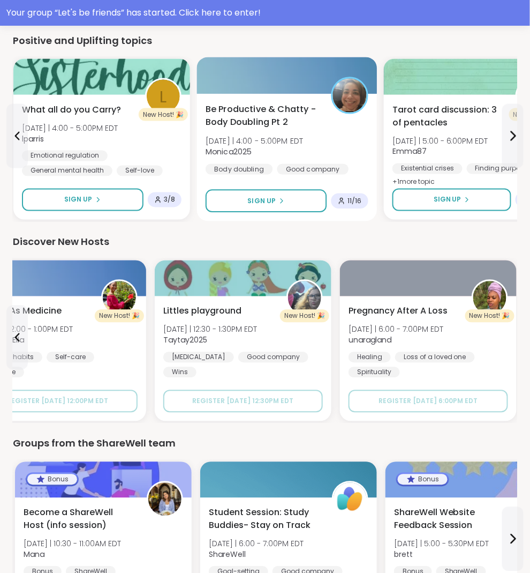
scroll to position [1267, 0]
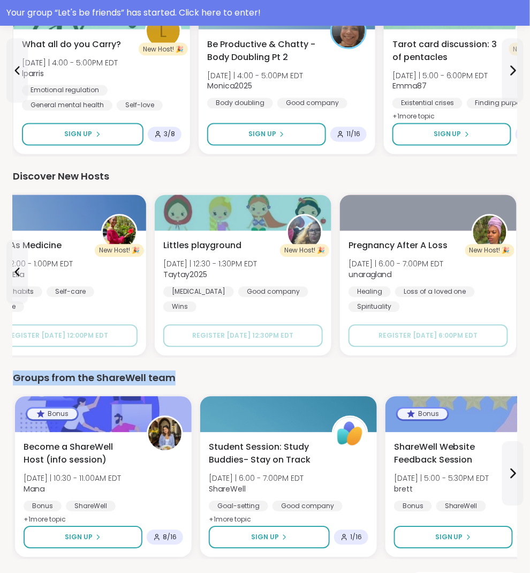
drag, startPoint x: 177, startPoint y: 370, endPoint x: 13, endPoint y: 377, distance: 163.6
click at [13, 377] on div "Groups from the ShareWell team" at bounding box center [265, 378] width 505 height 15
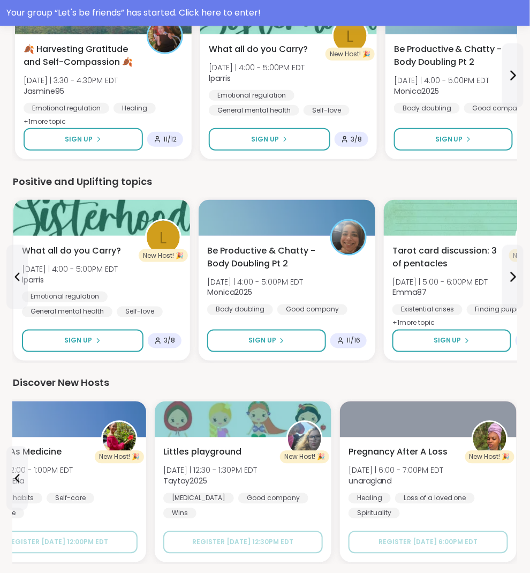
scroll to position [1003, 0]
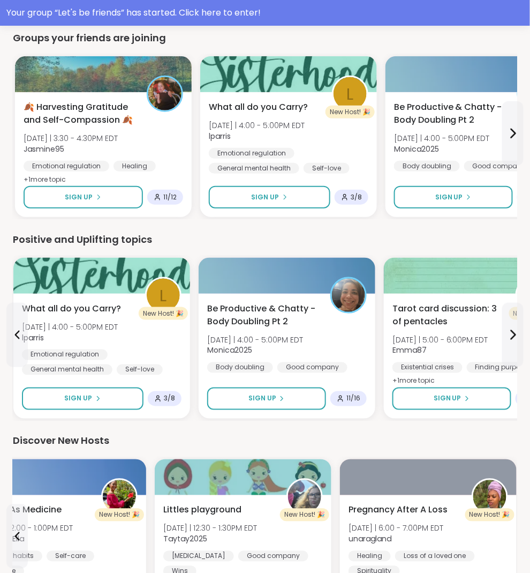
click at [13, 439] on div "Discover New Hosts" at bounding box center [265, 440] width 505 height 15
drag, startPoint x: 12, startPoint y: 439, endPoint x: 116, endPoint y: 438, distance: 103.9
click at [116, 438] on div "Discover New Hosts" at bounding box center [265, 440] width 505 height 15
click at [20, 247] on div "Positive and Uplifting topics" at bounding box center [265, 239] width 505 height 15
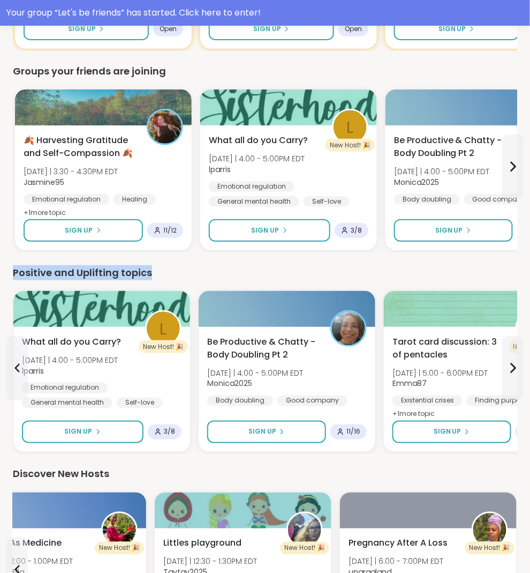
drag, startPoint x: 9, startPoint y: 266, endPoint x: 168, endPoint y: 280, distance: 160.3
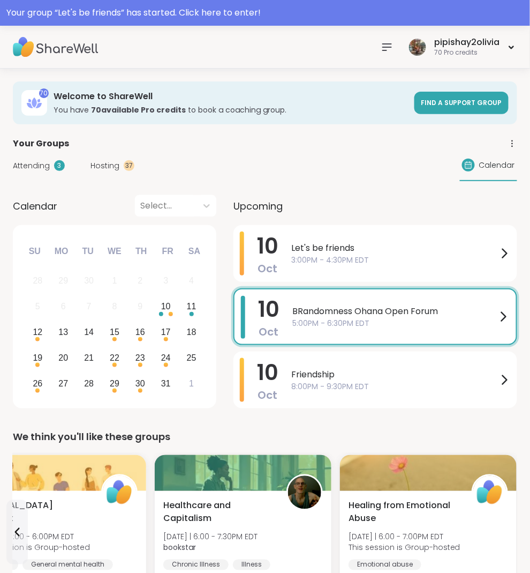
scroll to position [0, 0]
click at [377, 81] on div "70 Welcome to ShareWell You have 70 available Pro credit s to book a coaching g…" at bounding box center [265, 102] width 505 height 43
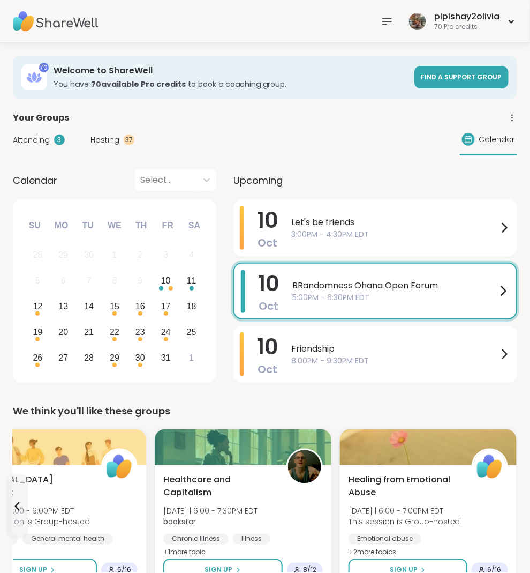
click at [387, 22] on icon at bounding box center [387, 21] width 13 height 13
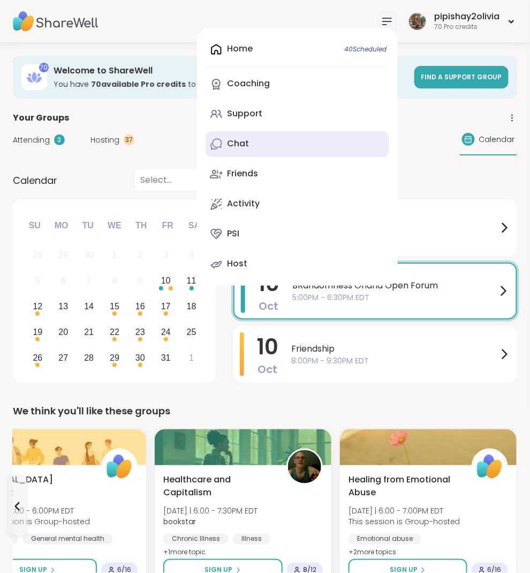
click at [270, 145] on link "Chat" at bounding box center [298, 144] width 184 height 26
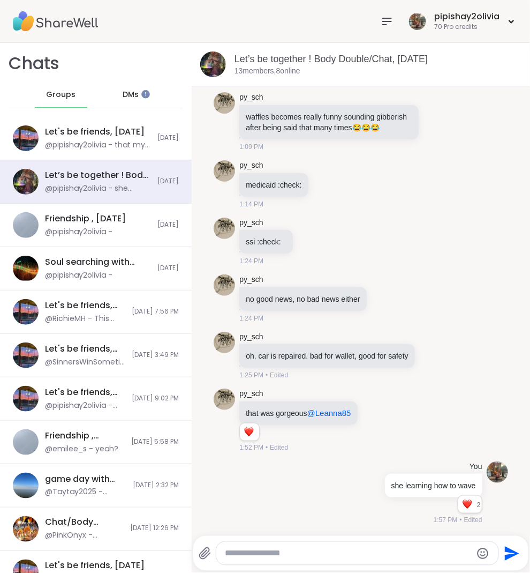
click at [123, 95] on span "DMs" at bounding box center [131, 94] width 16 height 11
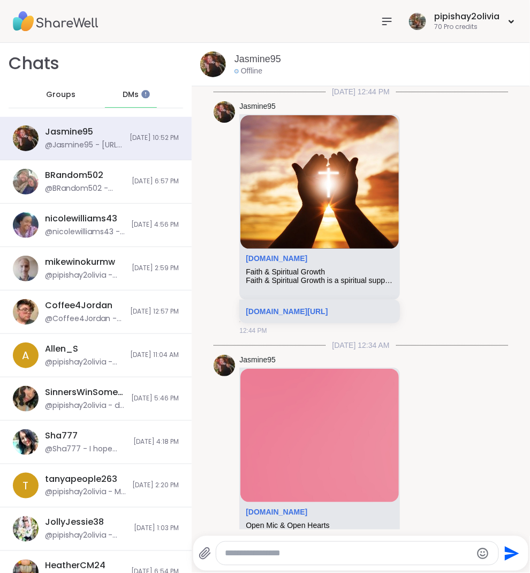
scroll to position [2555, 0]
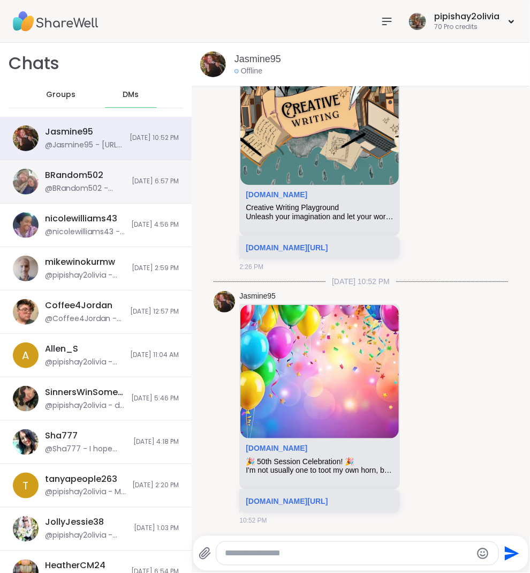
click at [106, 194] on div "BRandom502 @BRandom502 - Thanks for the heads up. Seems to be going around. 10/…" at bounding box center [96, 181] width 192 height 43
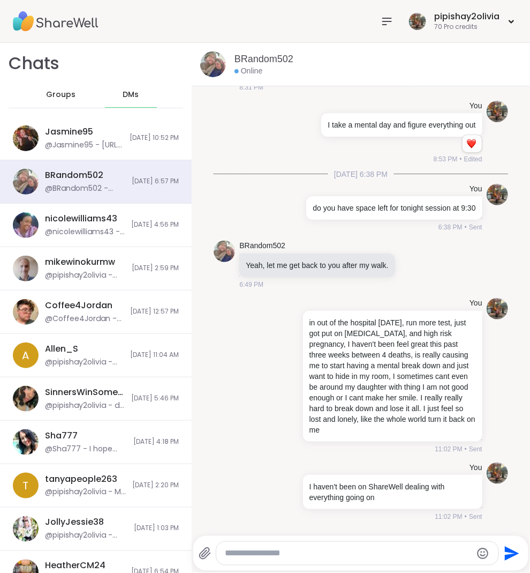
scroll to position [6645, 0]
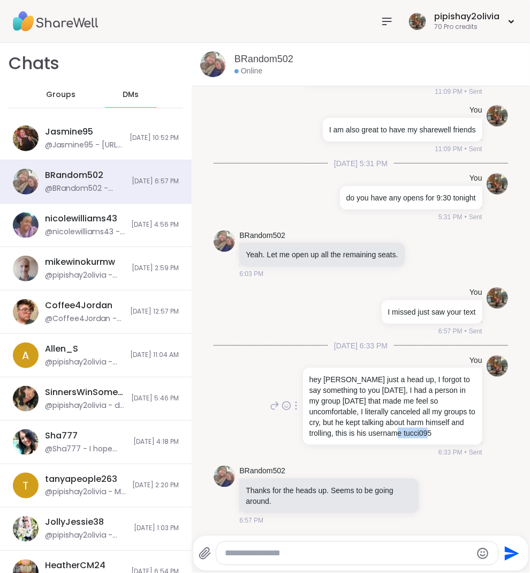
drag, startPoint x: 337, startPoint y: 434, endPoint x: 381, endPoint y: 435, distance: 44.5
click at [382, 435] on p "hey bradon just a head up, I forgot to say something to you yesterday, I had a …" at bounding box center [393, 406] width 167 height 64
click at [420, 444] on div "hey bradon just a head up, I forgot to say something to you yesterday, I had a …" at bounding box center [392, 405] width 179 height 77
click at [344, 447] on div "You hey bradon just a head up, I forgot to say something to you yesterday, I ha…" at bounding box center [392, 406] width 182 height 102
